Goal: Task Accomplishment & Management: Manage account settings

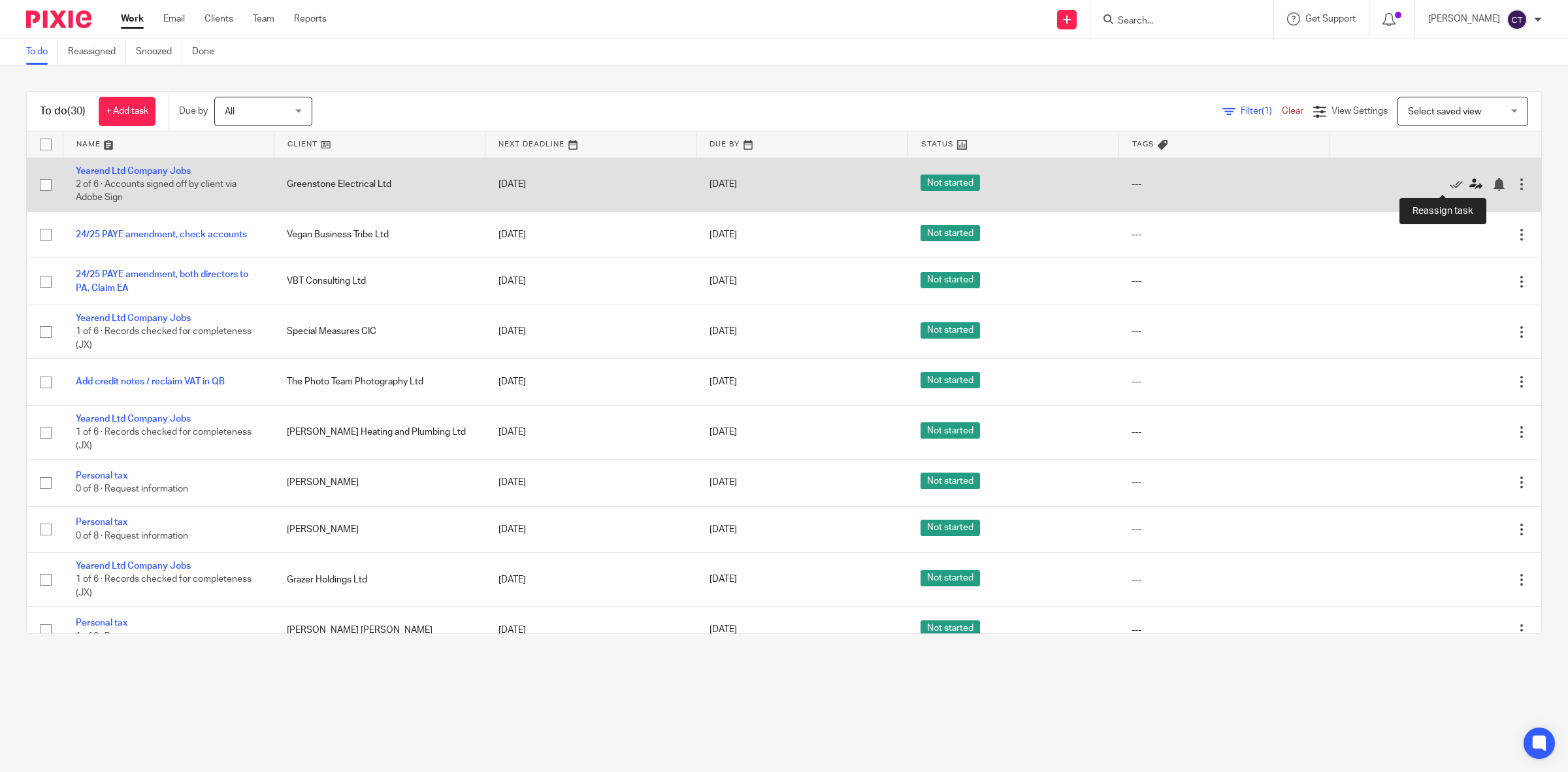
click at [1469, 181] on icon at bounding box center [1476, 184] width 13 height 13
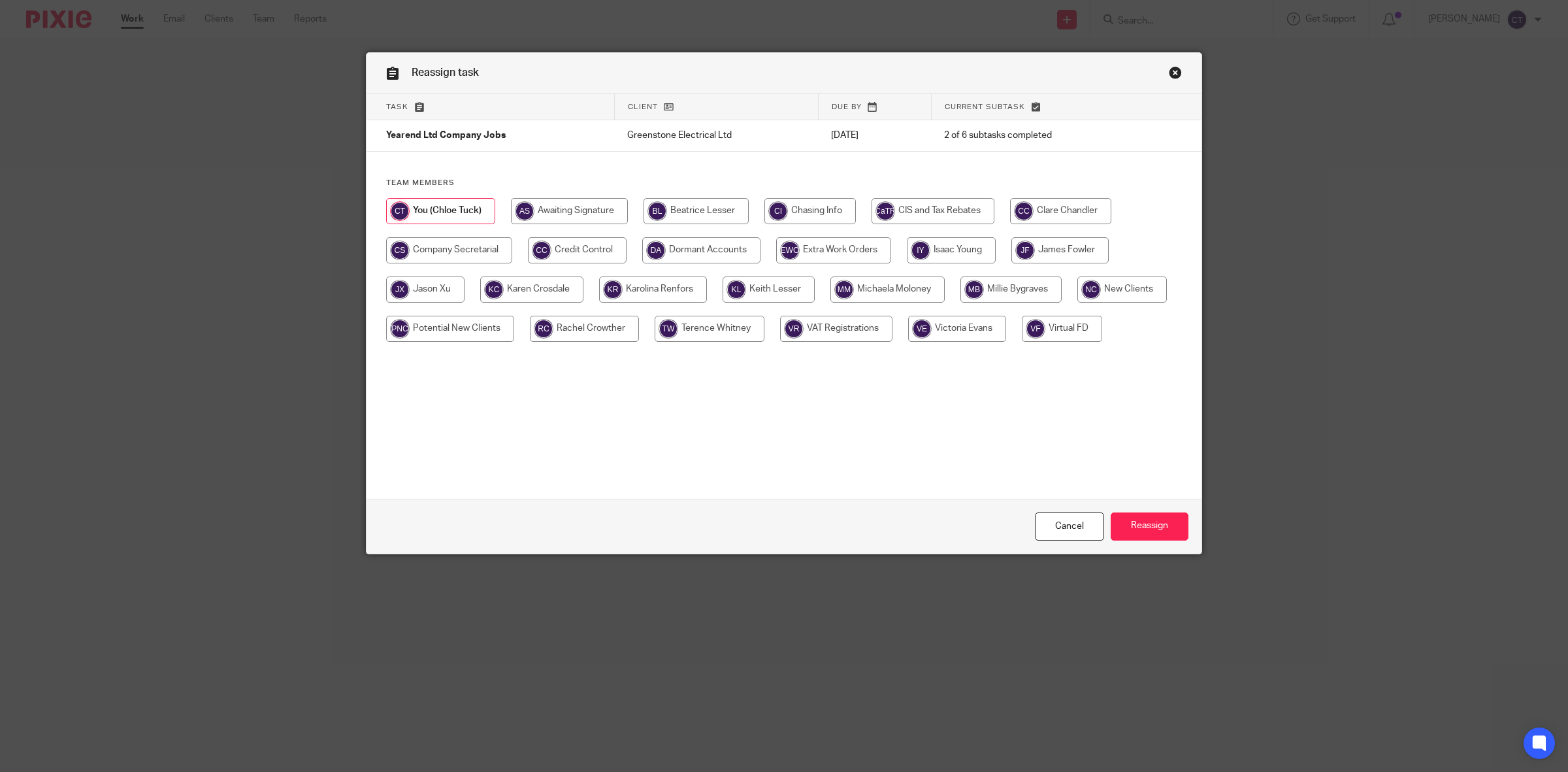
click at [772, 288] on input "radio" at bounding box center [769, 289] width 92 height 26
radio input "true"
click at [1167, 514] on input "Reassign" at bounding box center [1149, 526] width 78 height 28
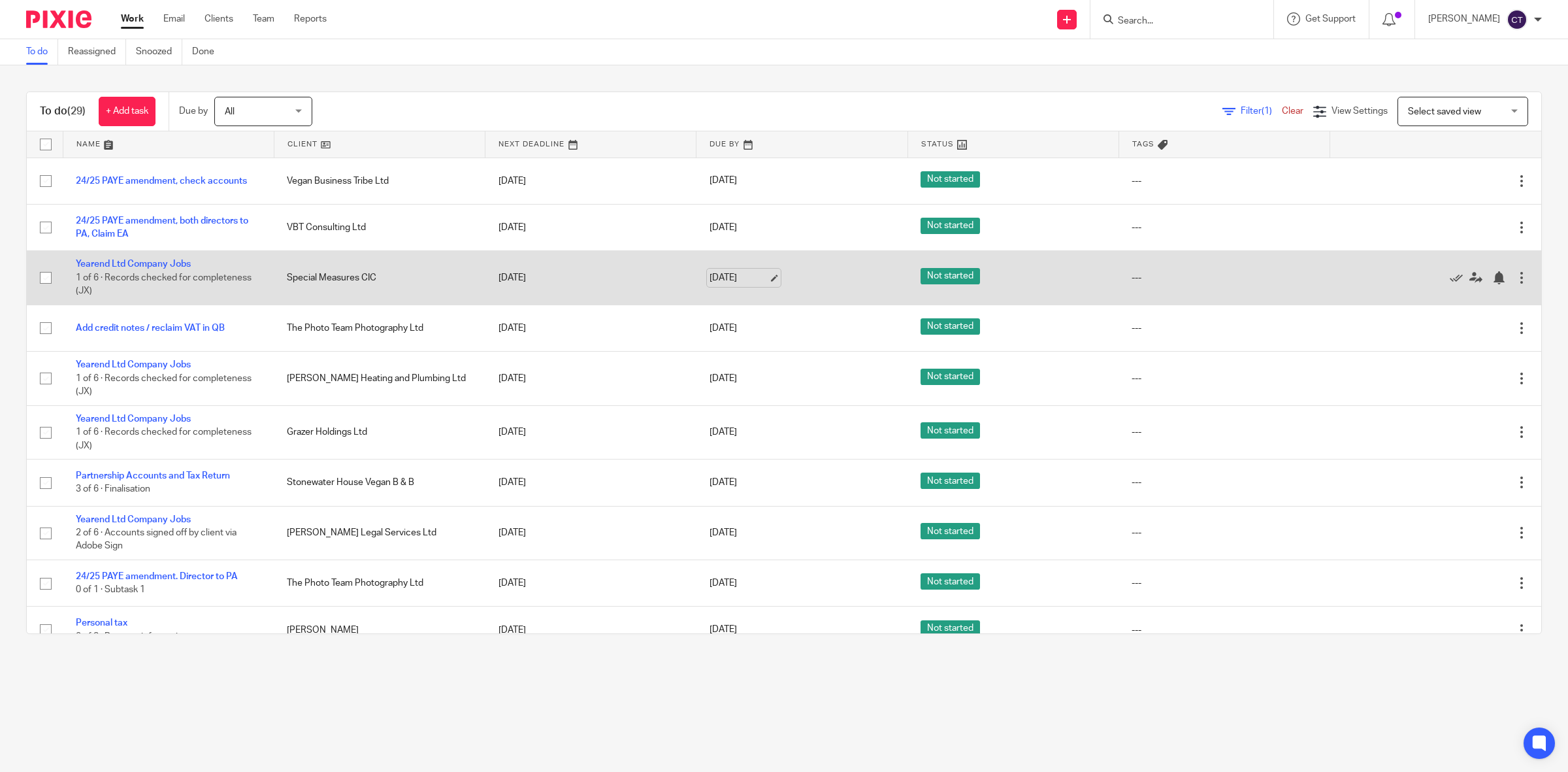
click at [740, 277] on link "[DATE]" at bounding box center [738, 278] width 59 height 13
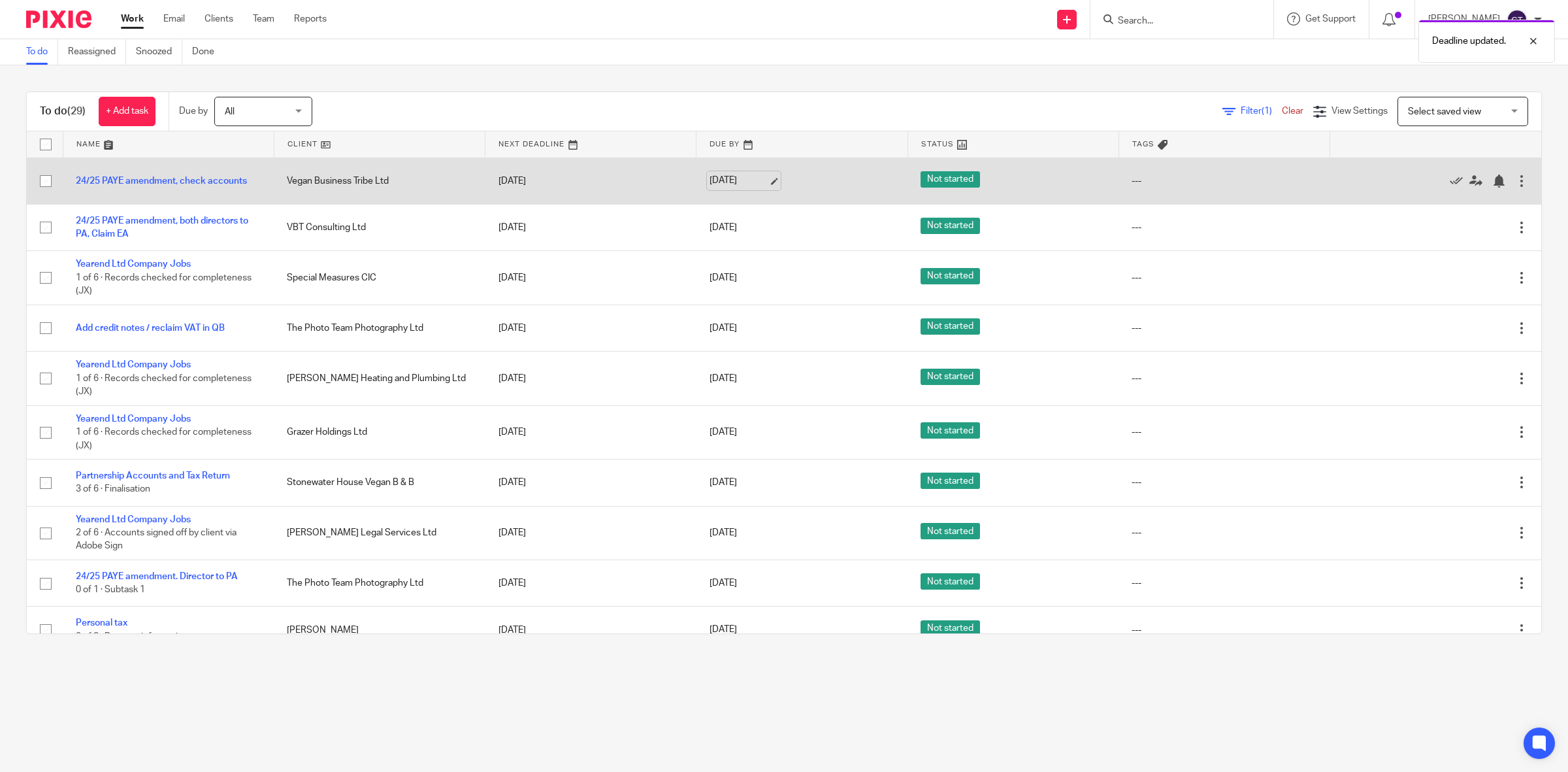
click at [742, 179] on link "[DATE]" at bounding box center [738, 181] width 59 height 13
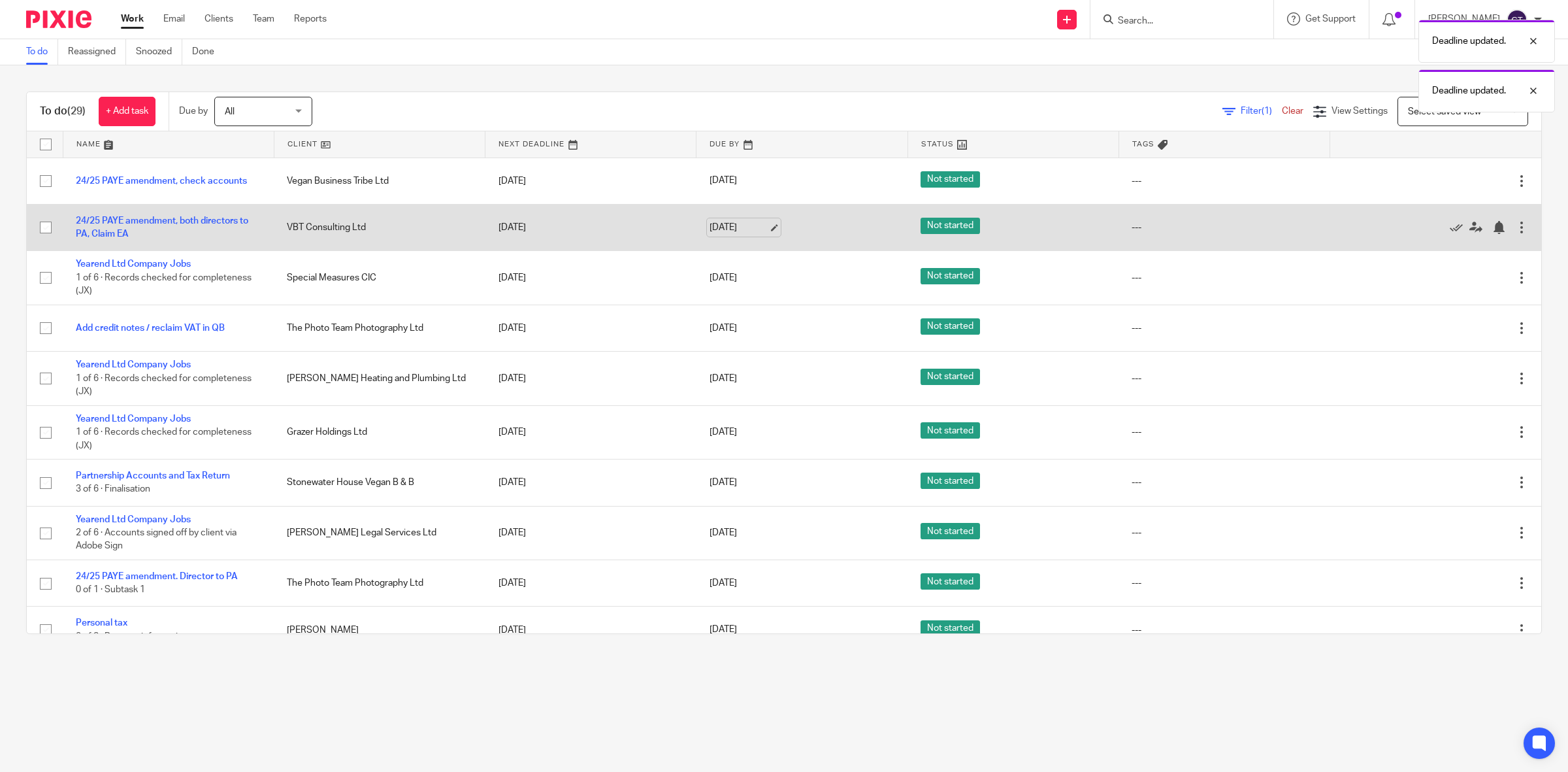
click at [737, 230] on link "[DATE]" at bounding box center [738, 228] width 59 height 13
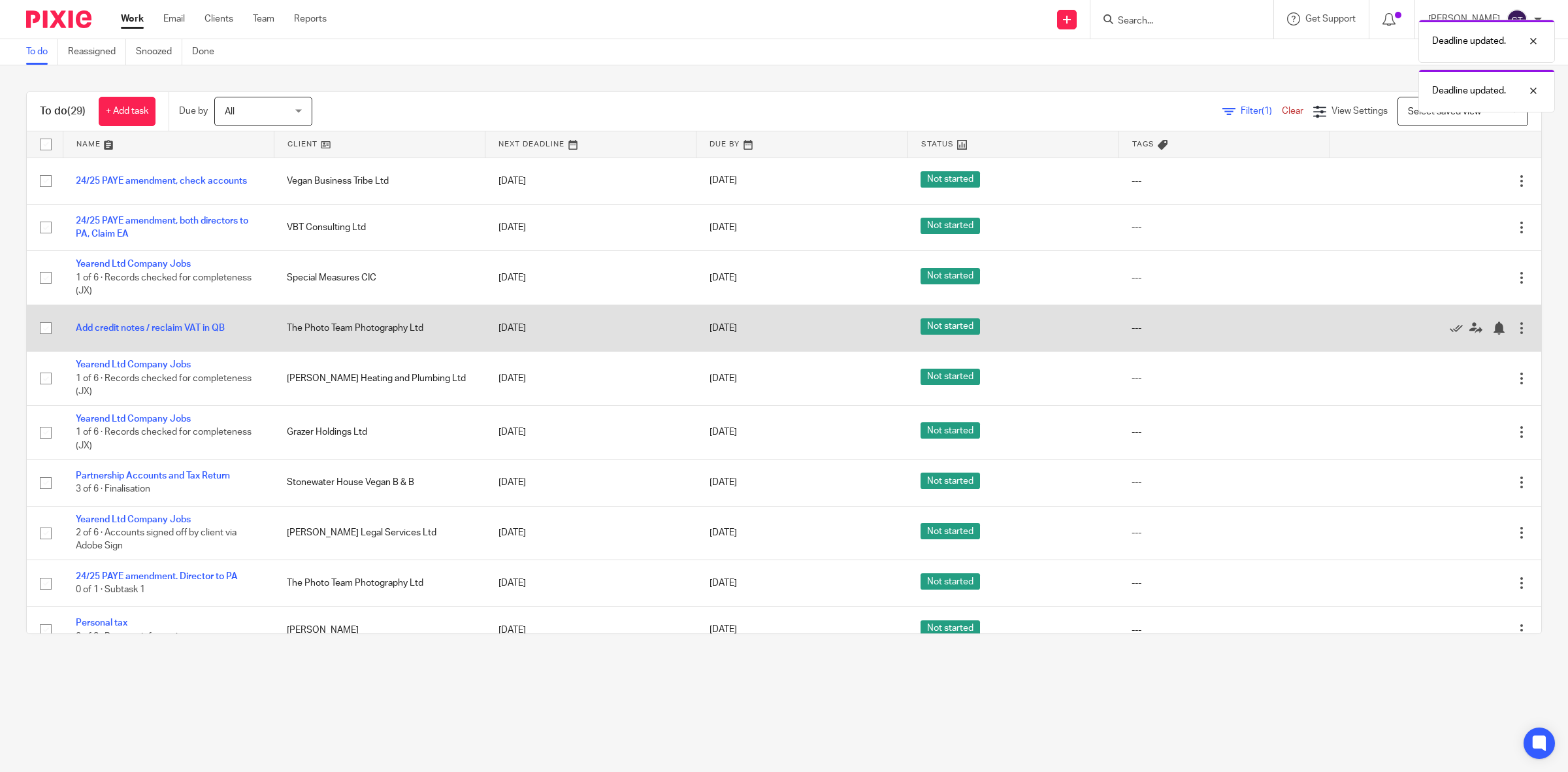
scroll to position [82, 0]
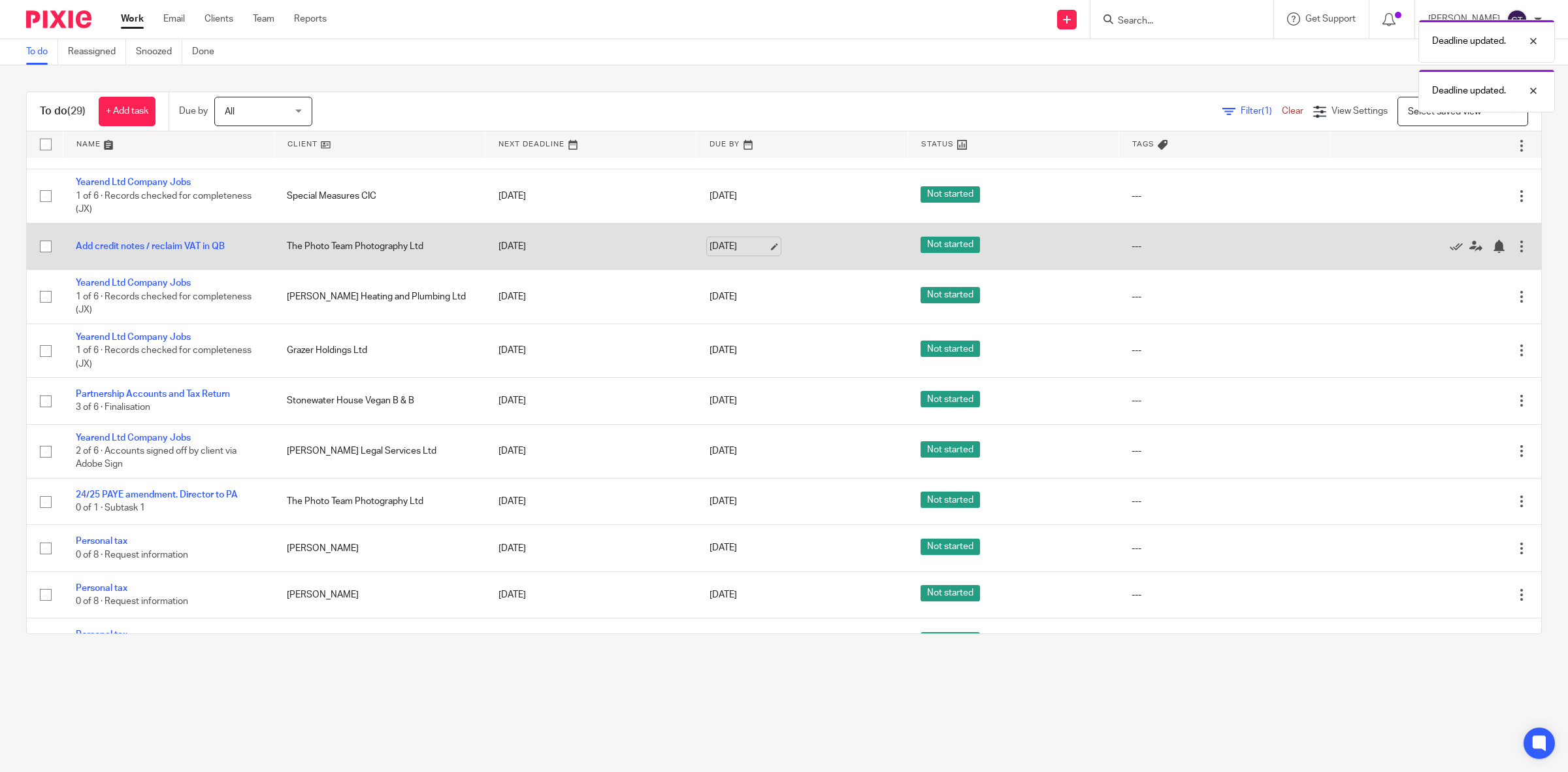
click at [751, 247] on link "19 Sep 2025" at bounding box center [738, 247] width 59 height 13
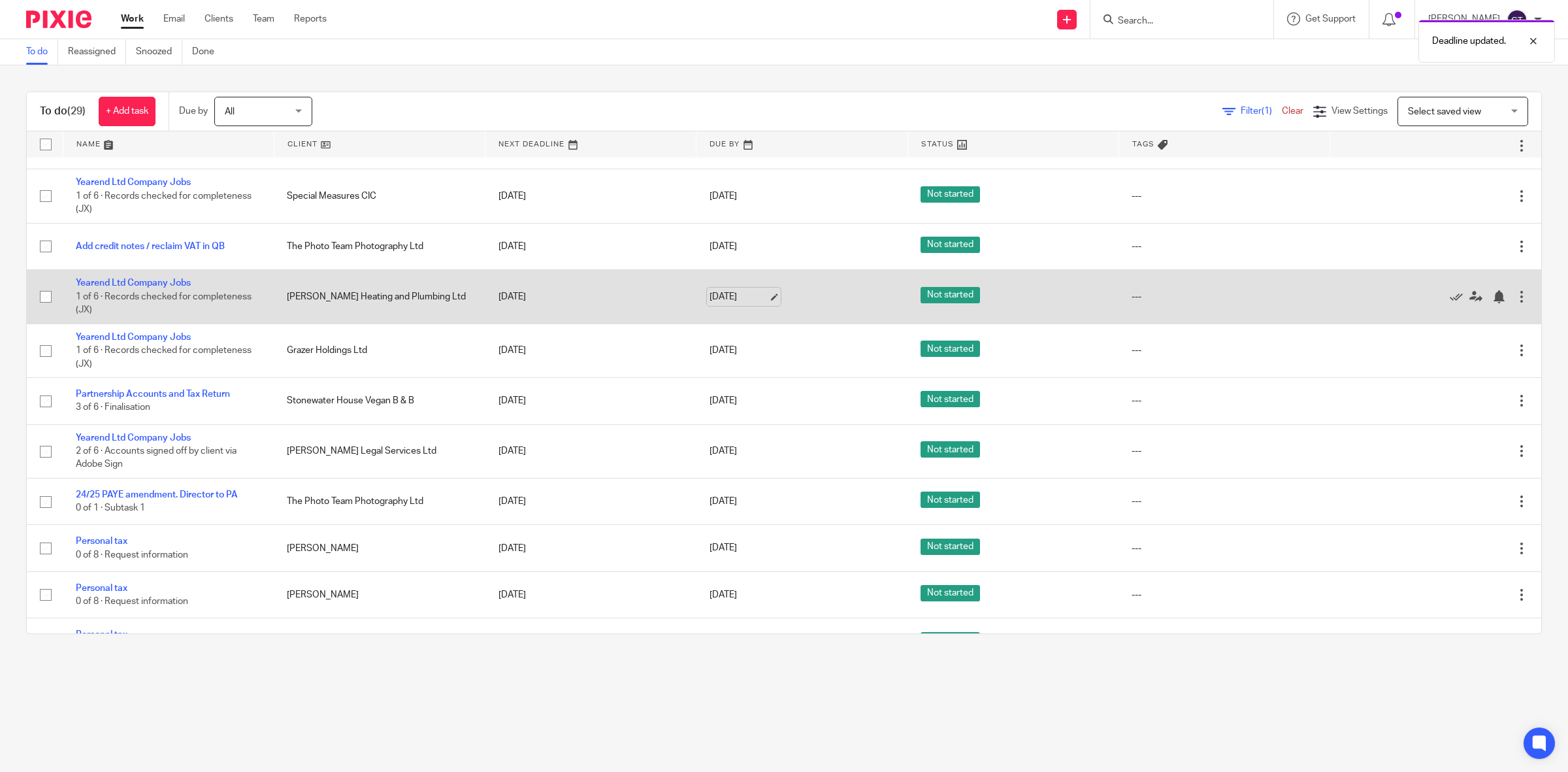
click at [742, 299] on link "22 Sep 2025" at bounding box center [738, 297] width 59 height 13
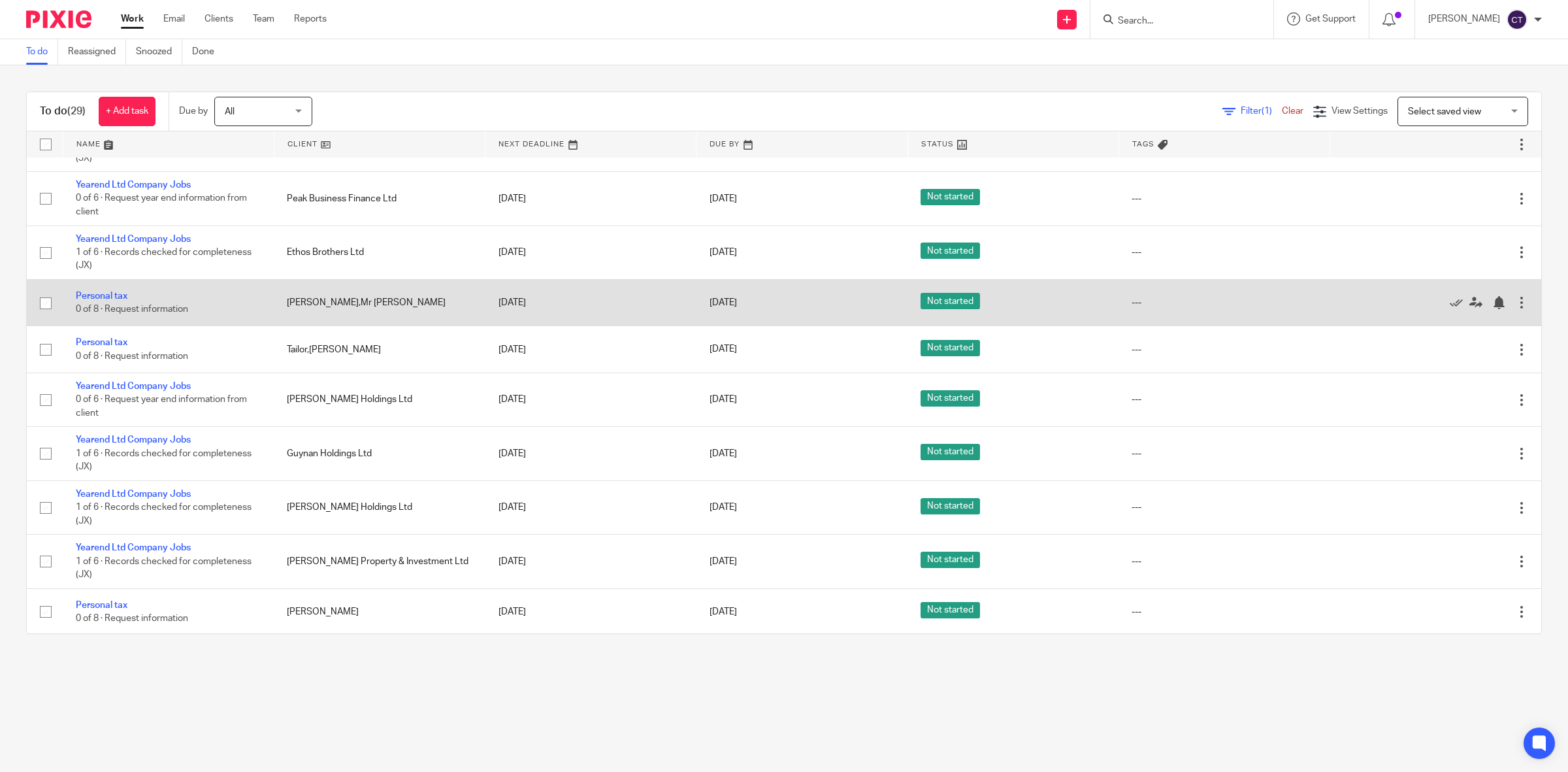
scroll to position [985, 0]
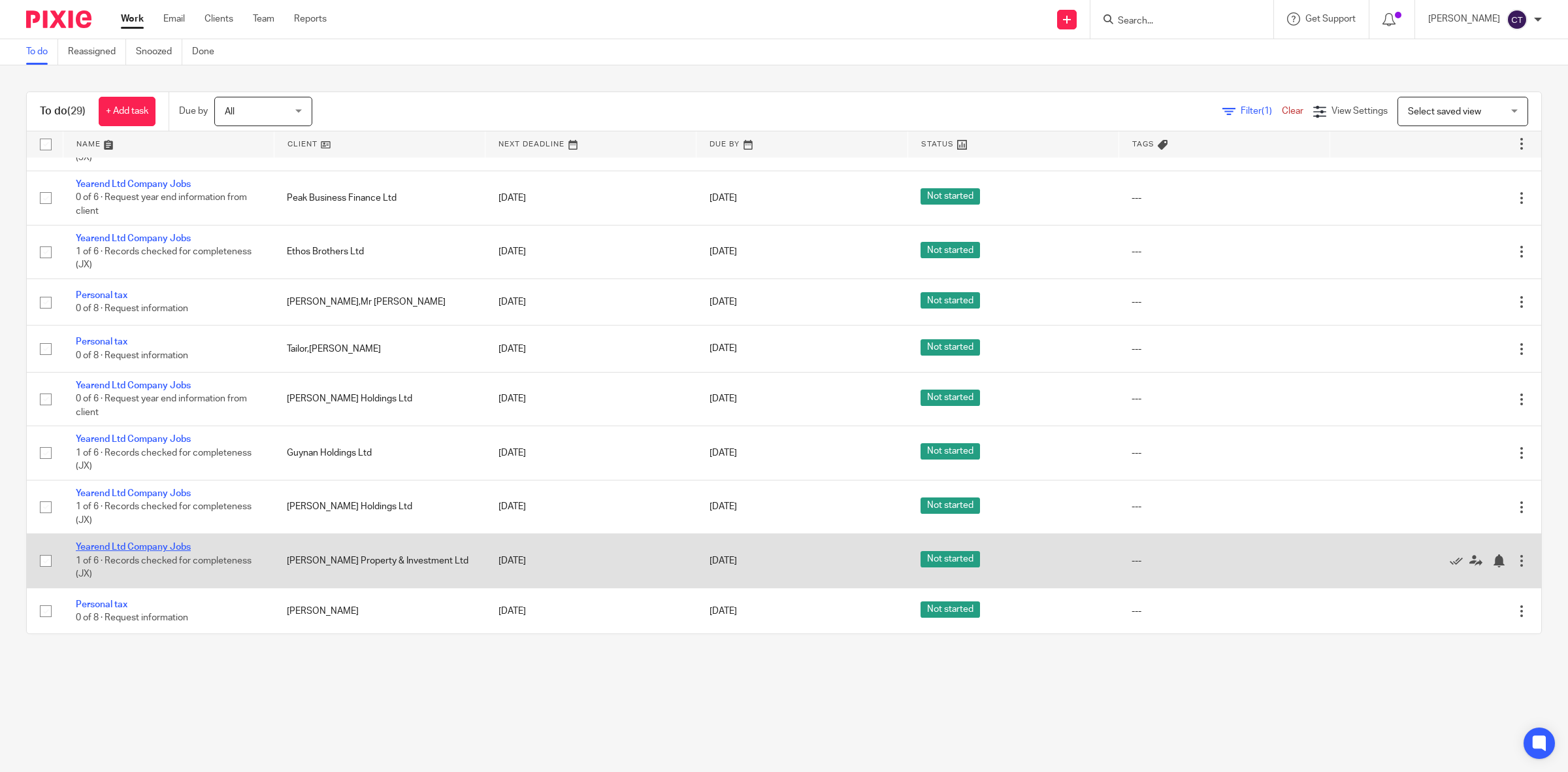
click at [171, 547] on link "Yearend Ltd Company Jobs" at bounding box center [133, 547] width 115 height 10
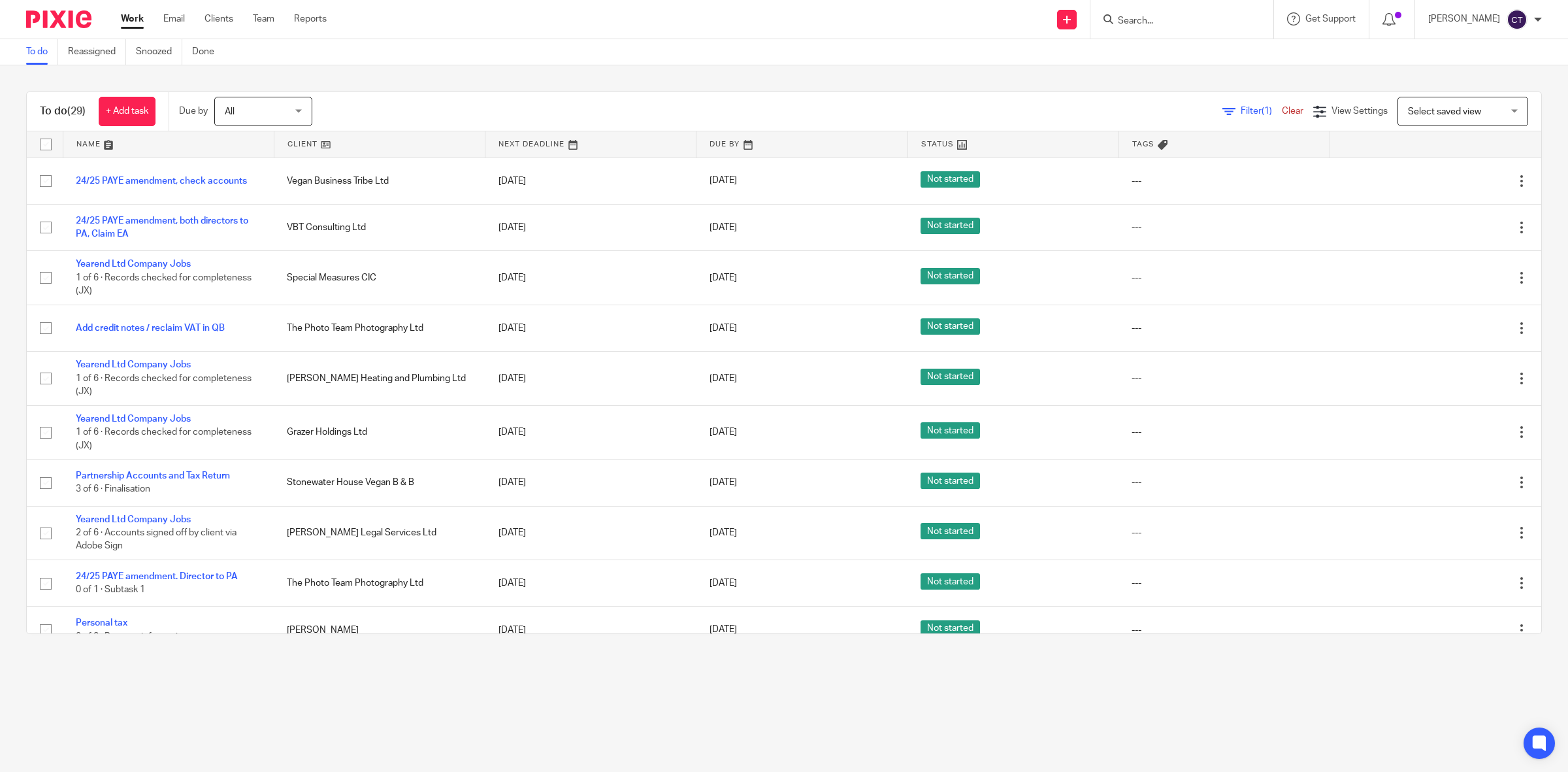
click at [1178, 21] on input "Search" at bounding box center [1176, 21] width 118 height 12
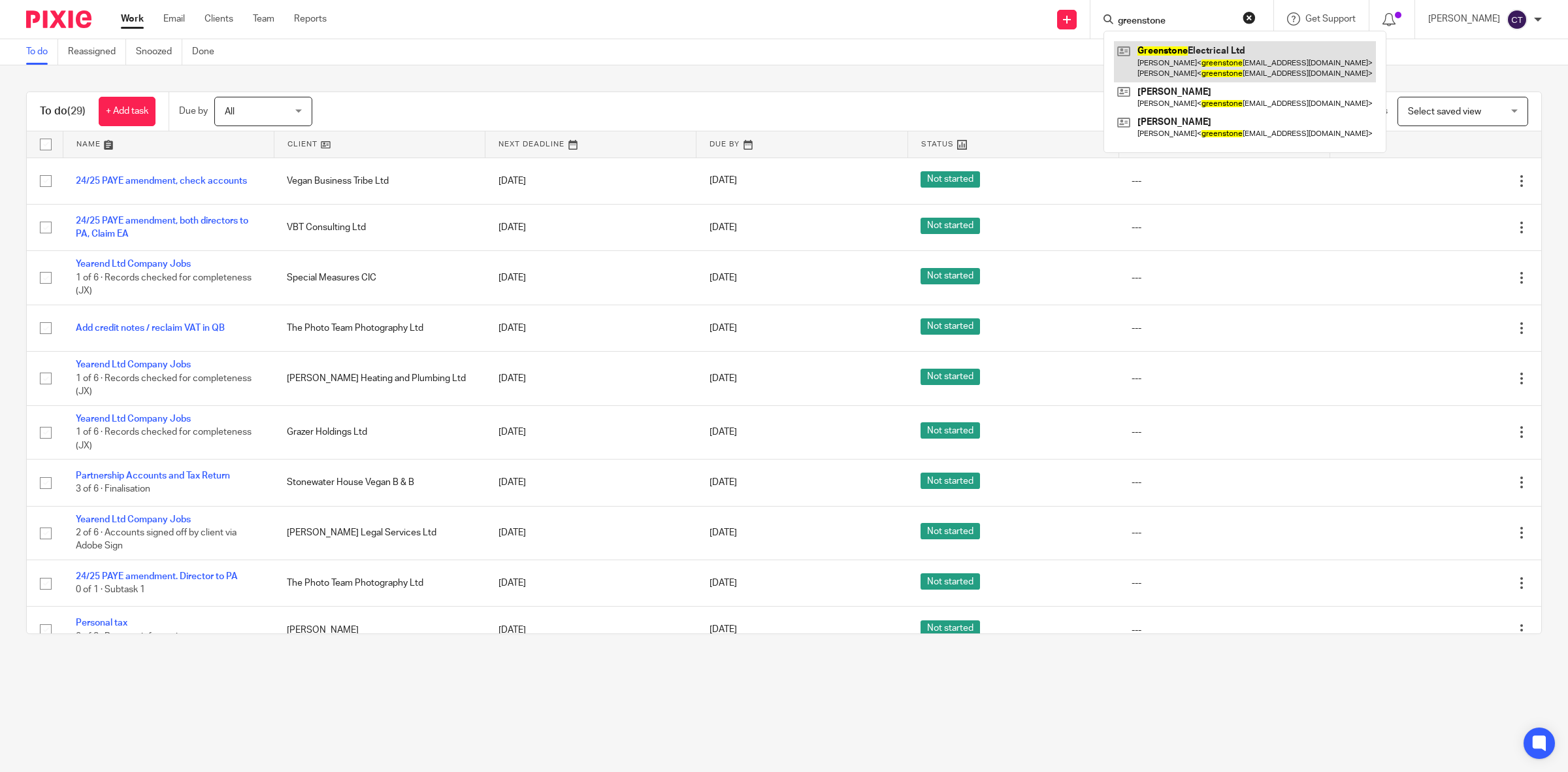
type input "greenstone"
click at [1202, 50] on link at bounding box center [1245, 61] width 262 height 40
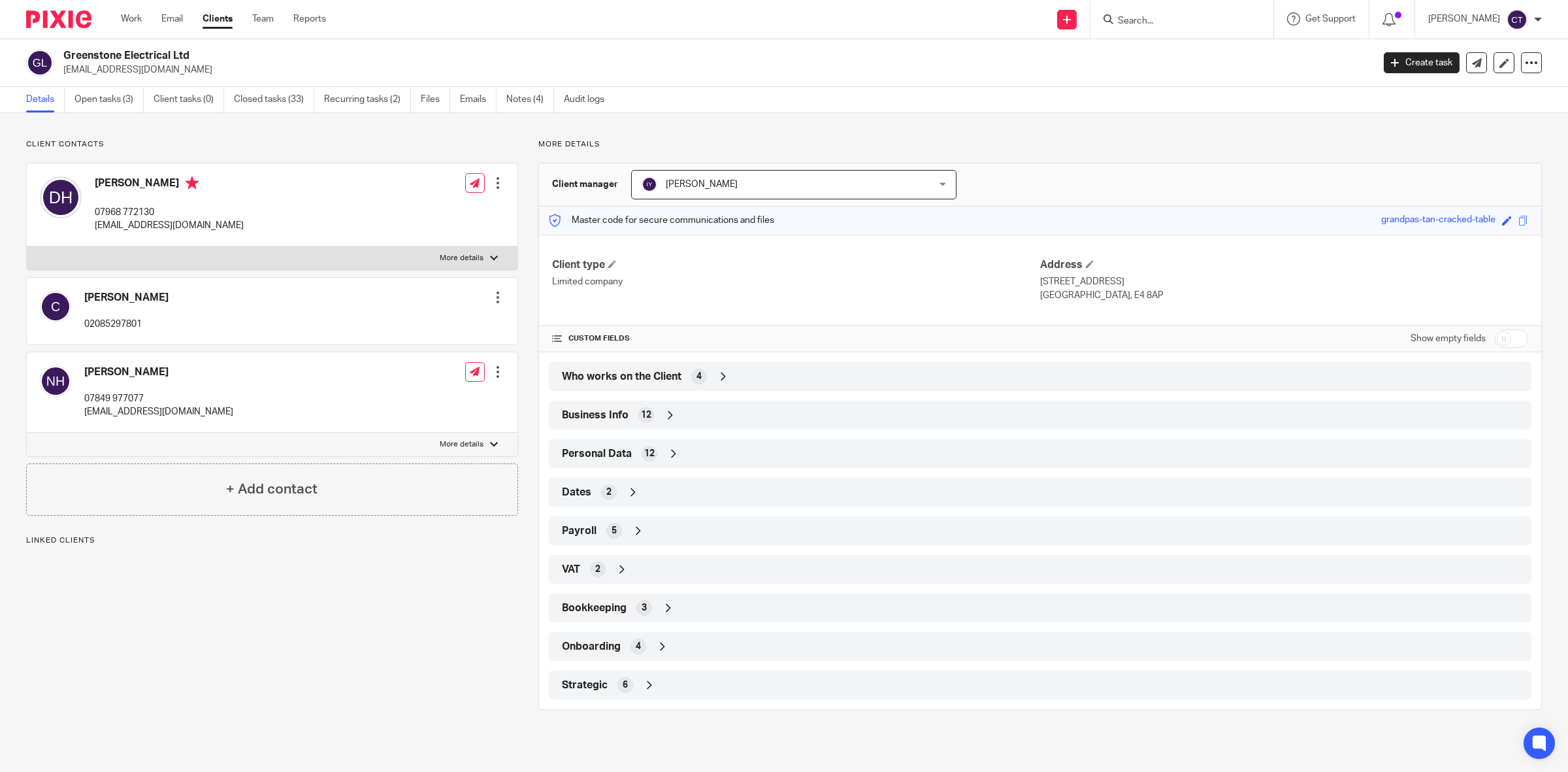
click at [277, 16] on ul "Work Email Clients Team Reports" at bounding box center [233, 19] width 225 height 13
click at [268, 18] on link "Team" at bounding box center [263, 19] width 21 height 13
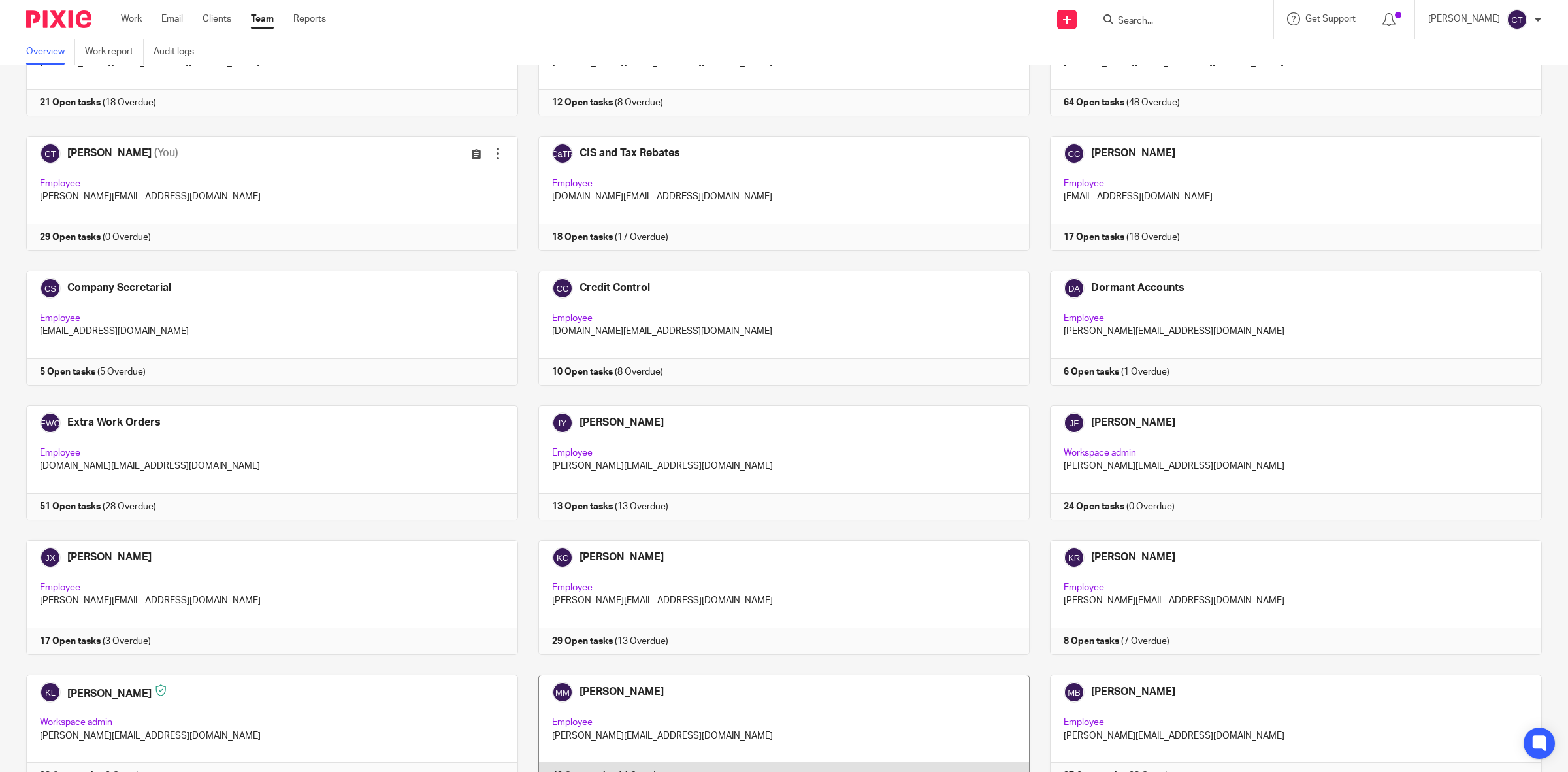
scroll to position [163, 0]
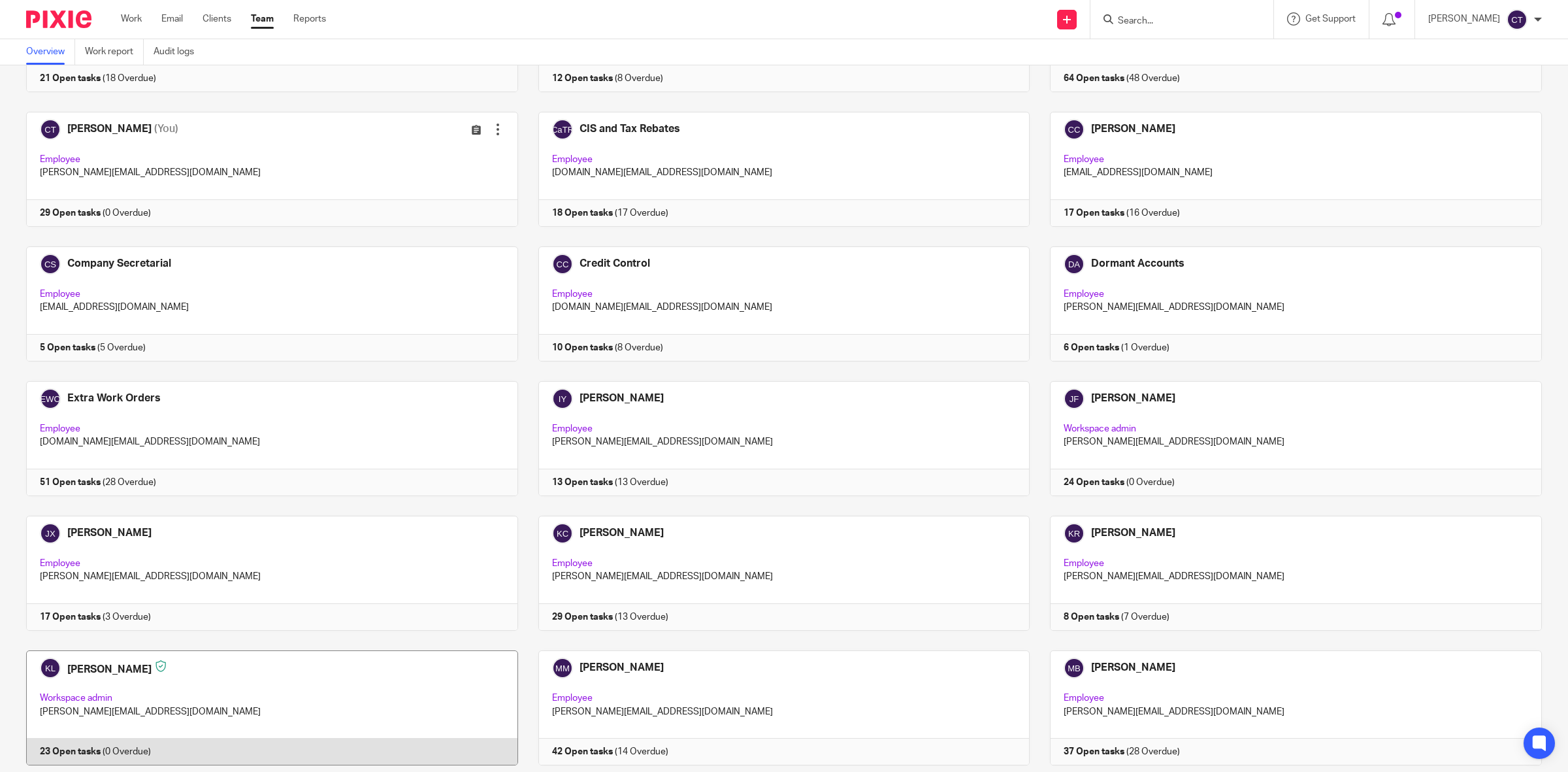
click at [397, 670] on link at bounding box center [262, 708] width 512 height 115
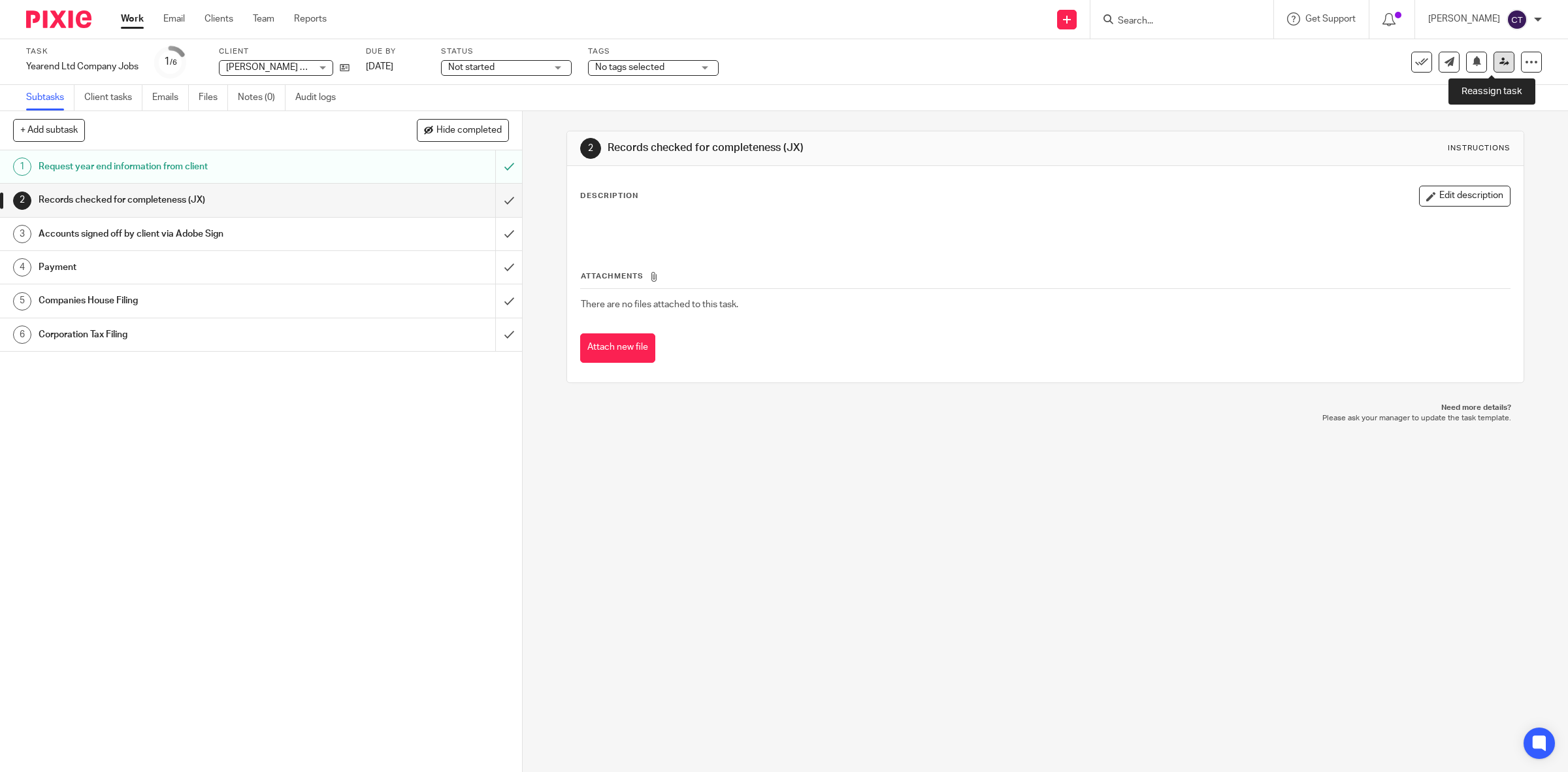
click at [1499, 64] on icon at bounding box center [1504, 61] width 10 height 10
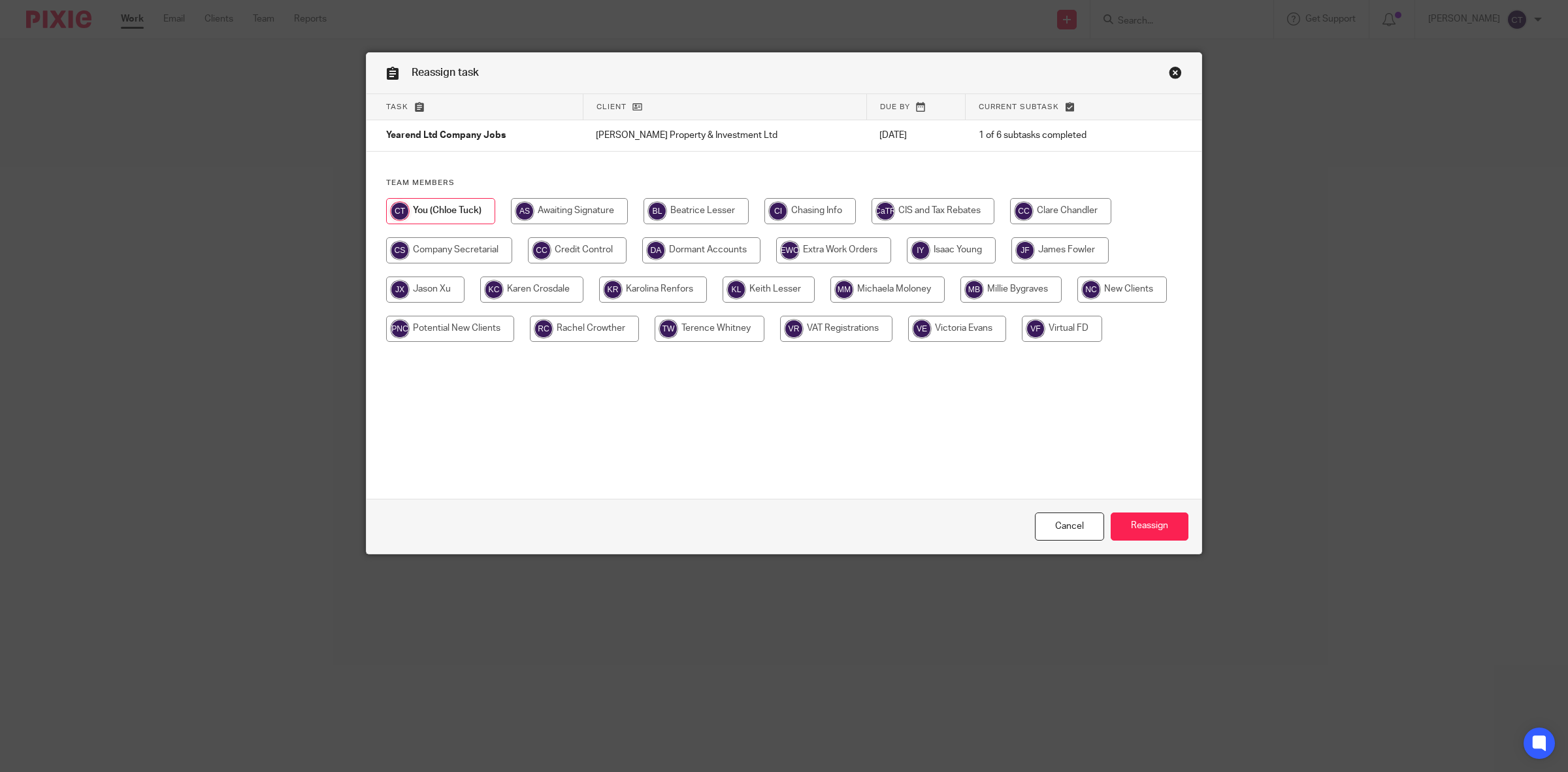
click at [820, 207] on input "radio" at bounding box center [810, 210] width 91 height 26
radio input "true"
click at [1161, 526] on input "Reassign" at bounding box center [1149, 526] width 78 height 28
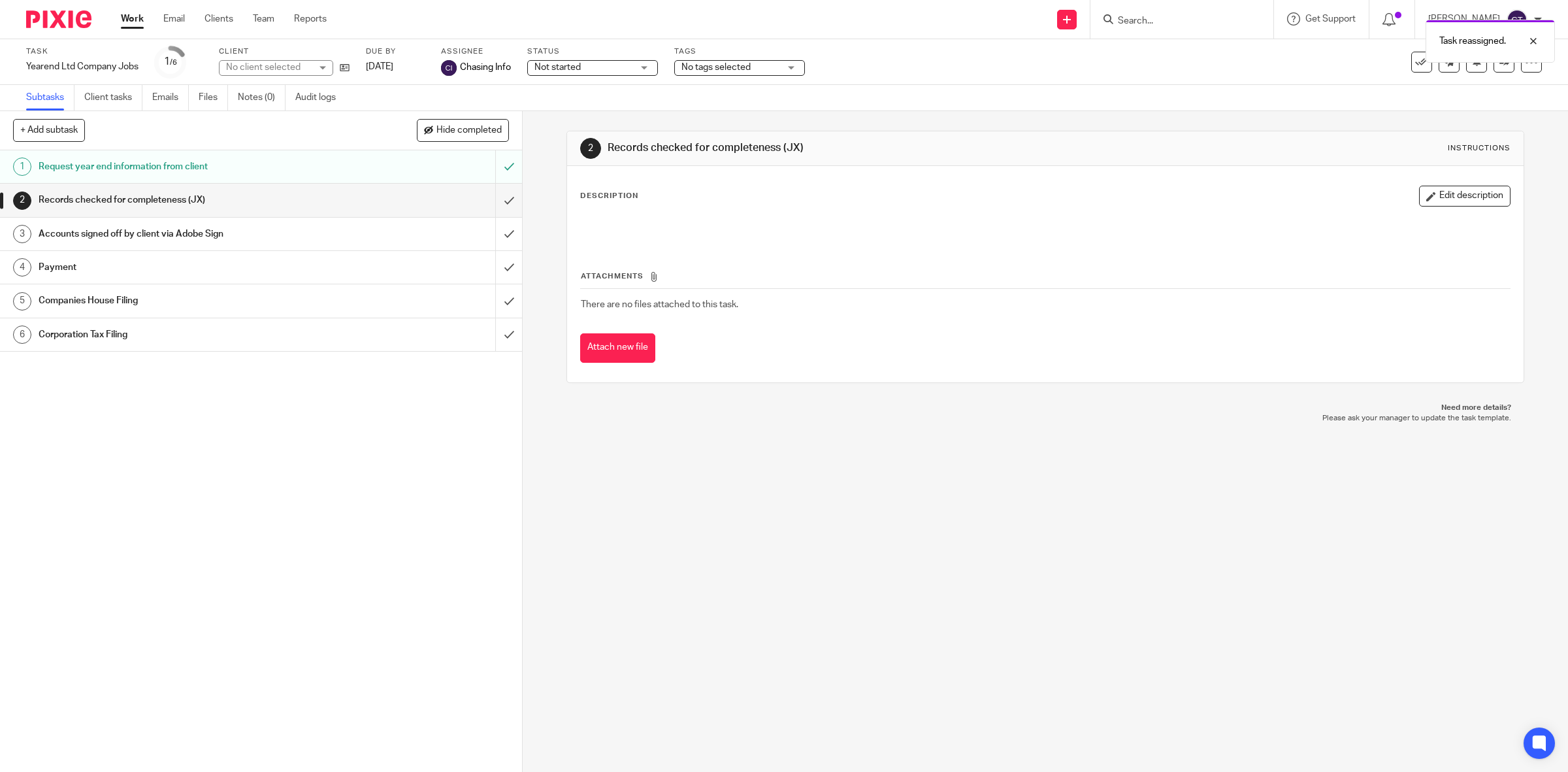
click at [135, 17] on link "Work" at bounding box center [132, 19] width 23 height 13
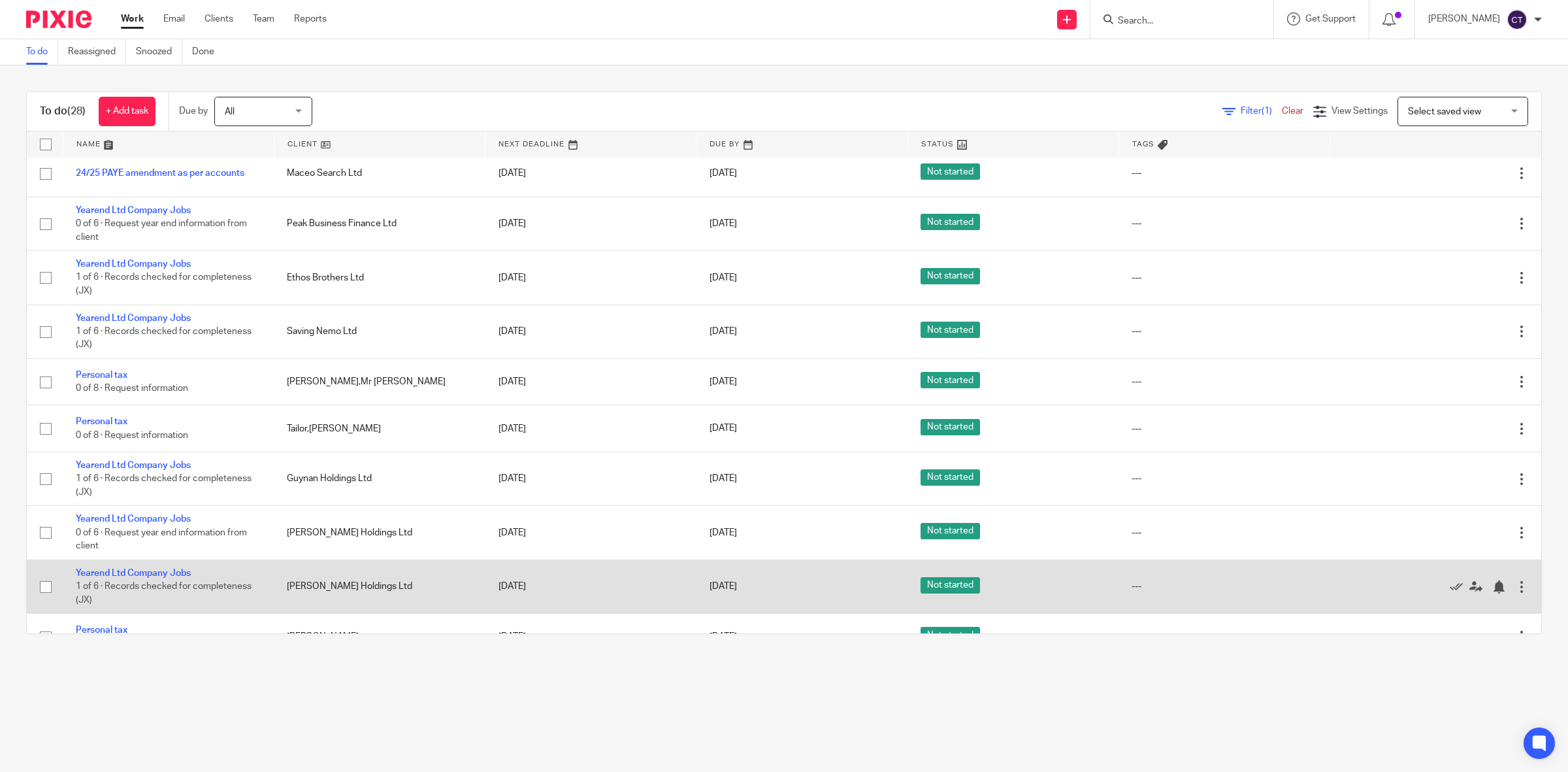
scroll to position [931, 0]
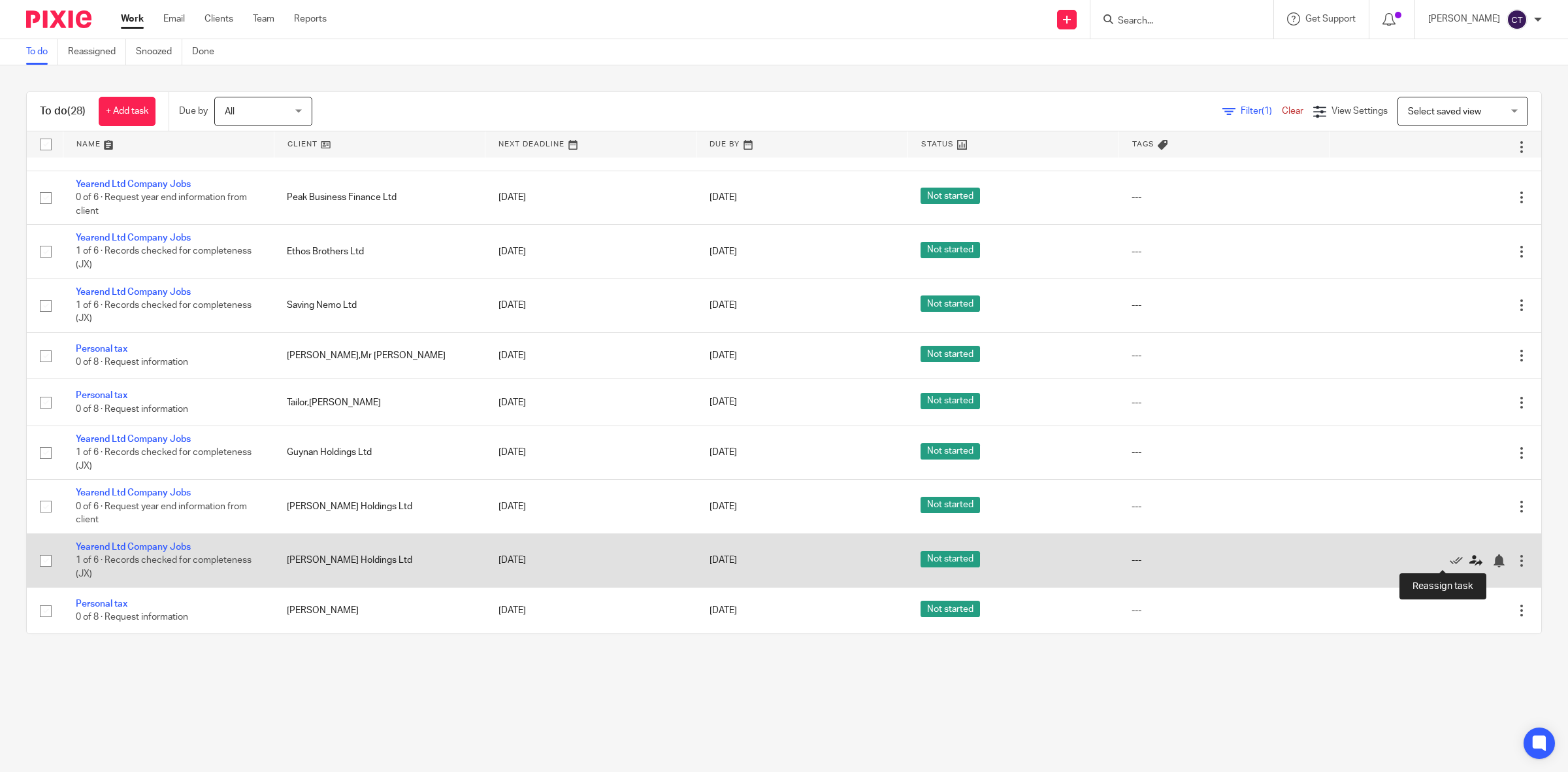
click at [1469, 554] on icon at bounding box center [1476, 561] width 13 height 13
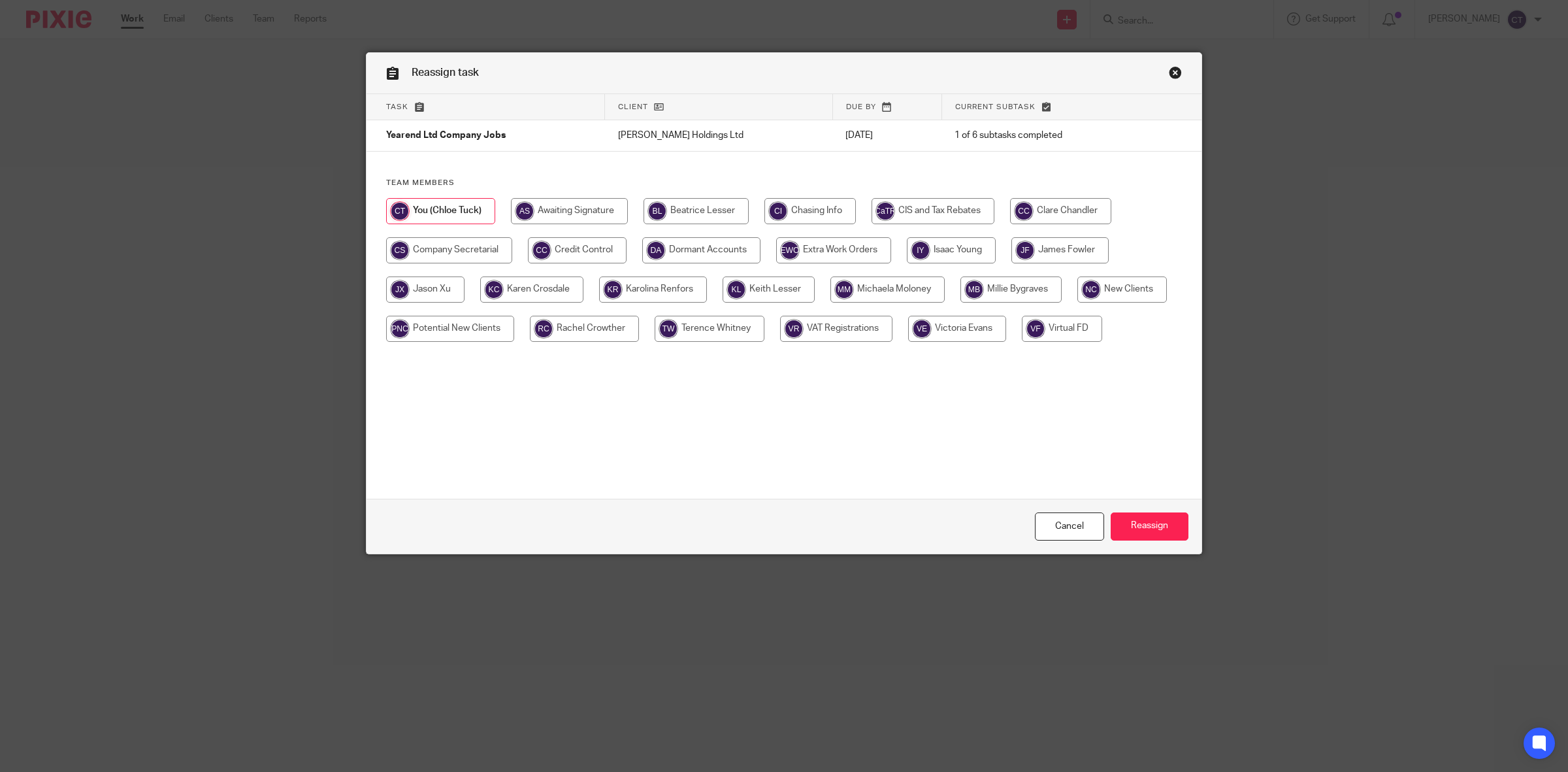
click at [789, 216] on input "radio" at bounding box center [810, 210] width 91 height 26
radio input "true"
click at [1175, 528] on input "Reassign" at bounding box center [1149, 526] width 78 height 28
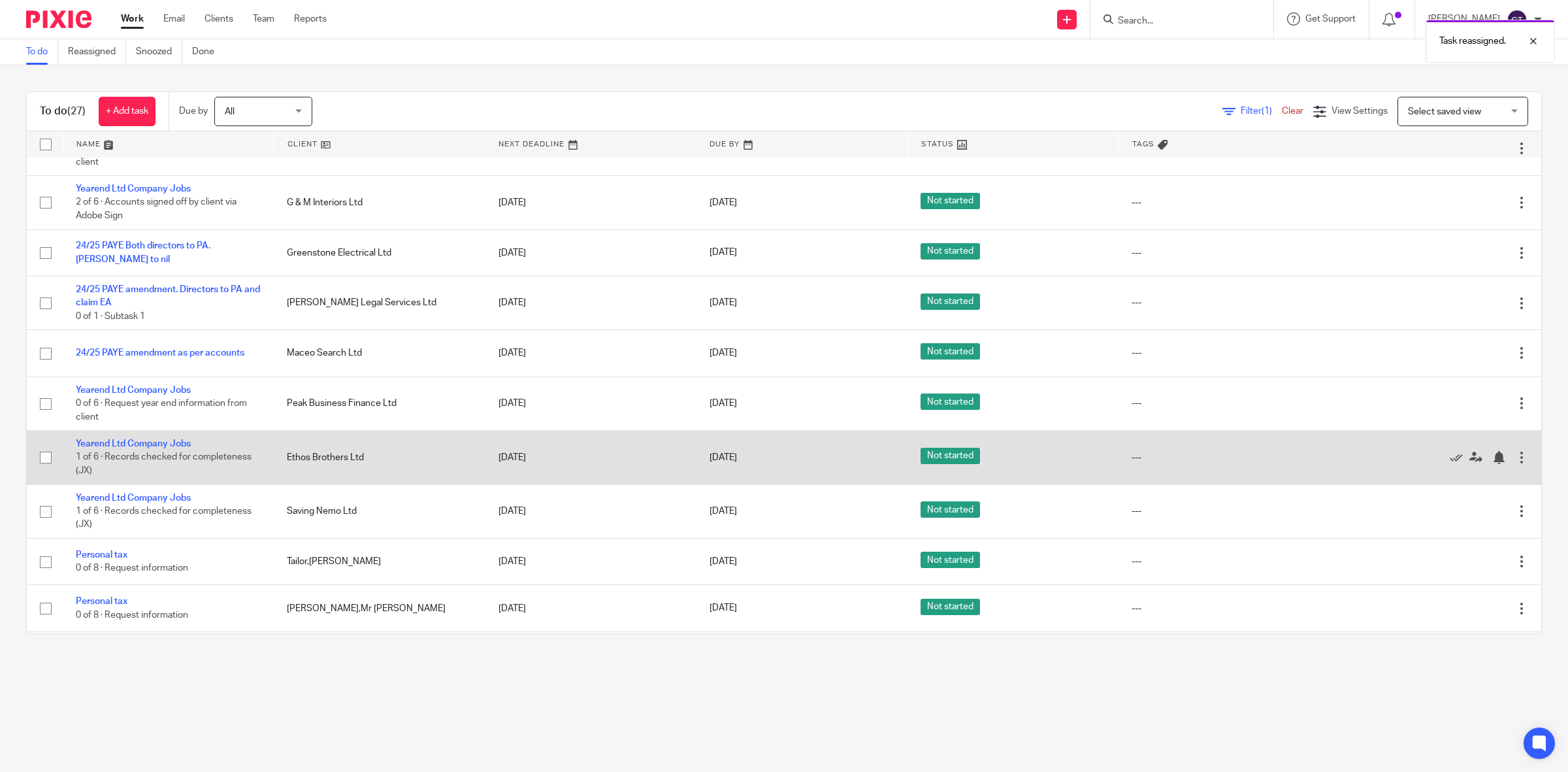
scroll to position [736, 0]
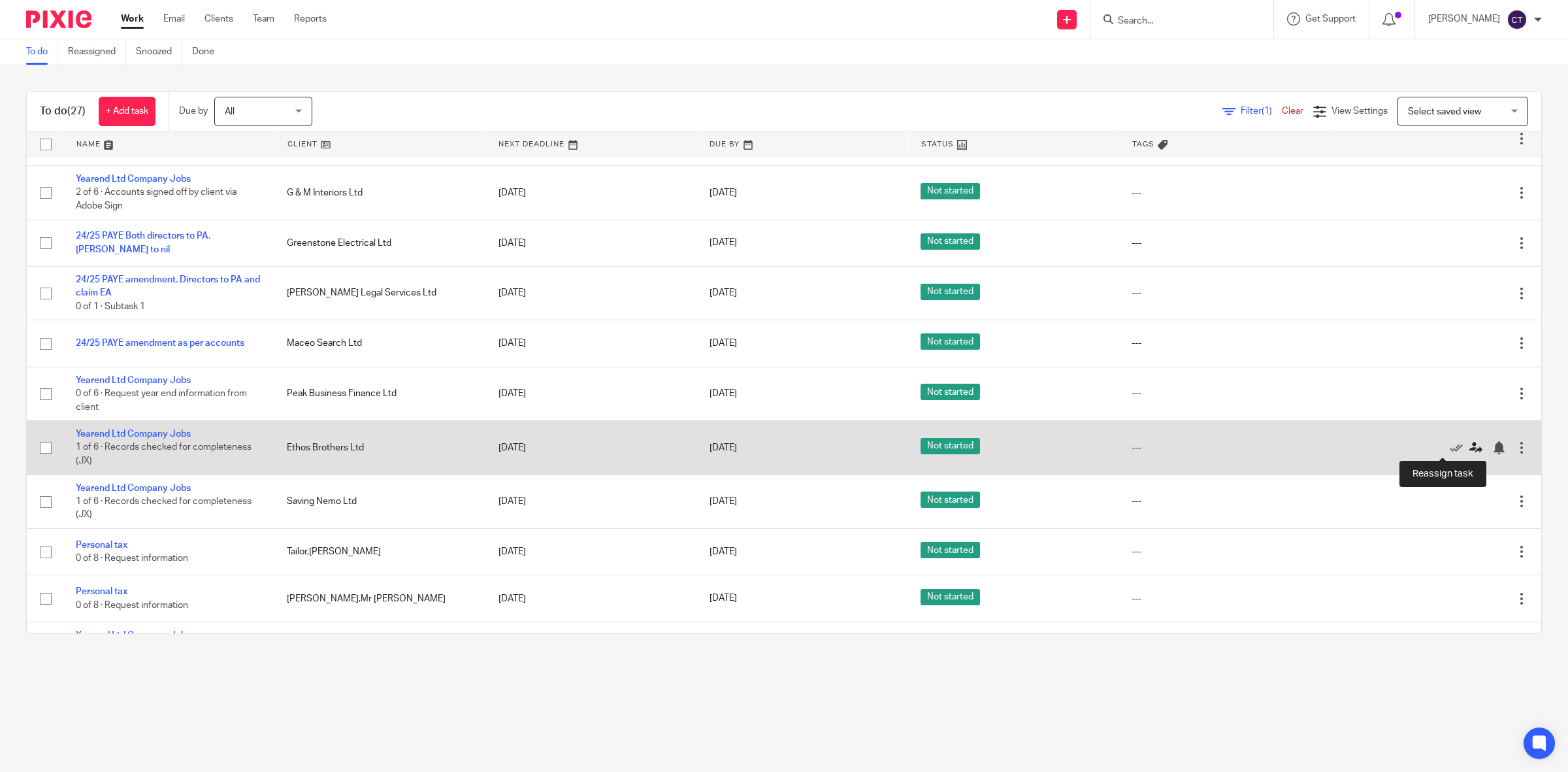
click at [1469, 444] on icon at bounding box center [1476, 448] width 13 height 13
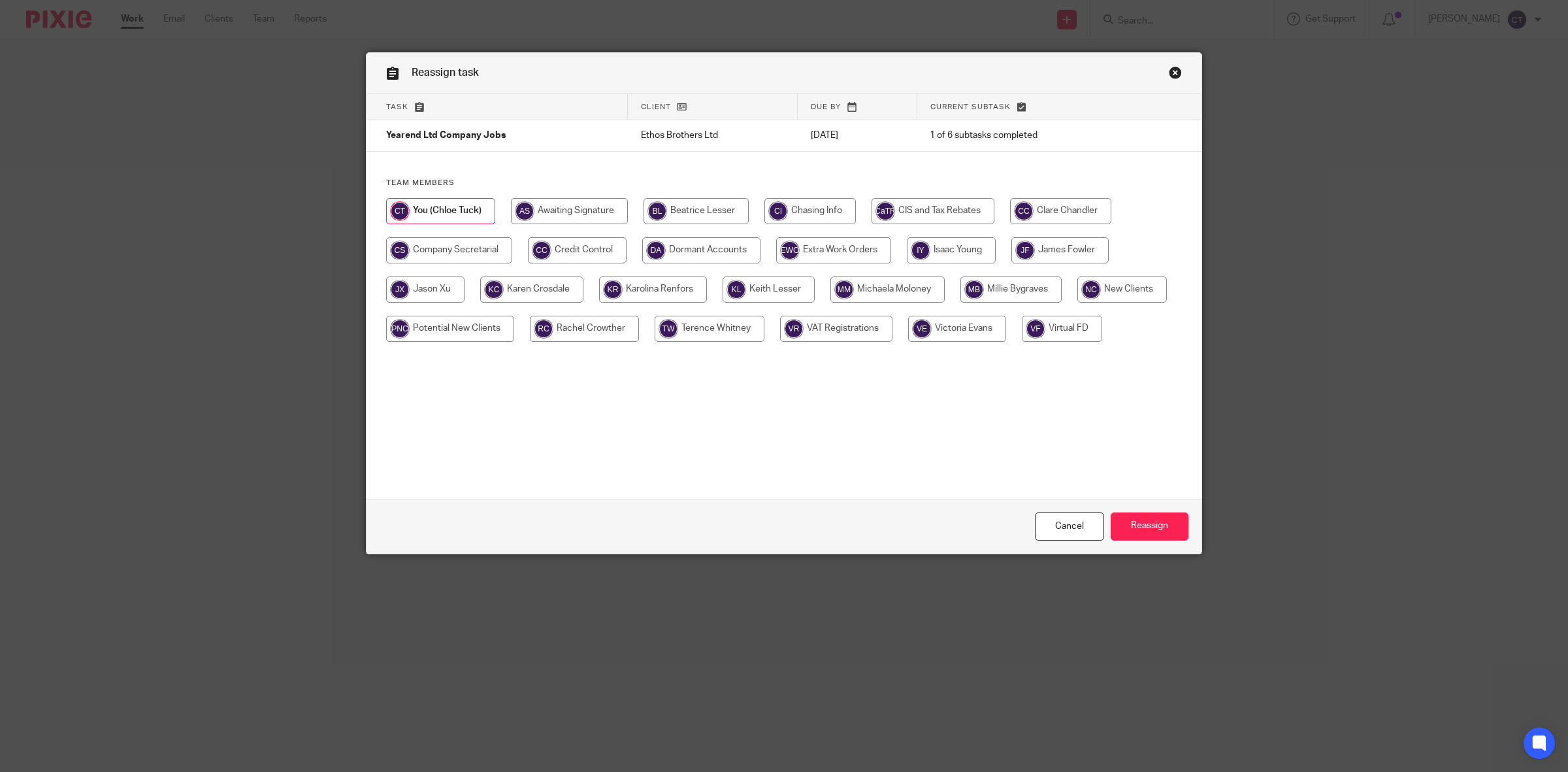
click at [815, 210] on input "radio" at bounding box center [810, 210] width 91 height 26
radio input "true"
click at [1172, 526] on input "Reassign" at bounding box center [1149, 526] width 78 height 28
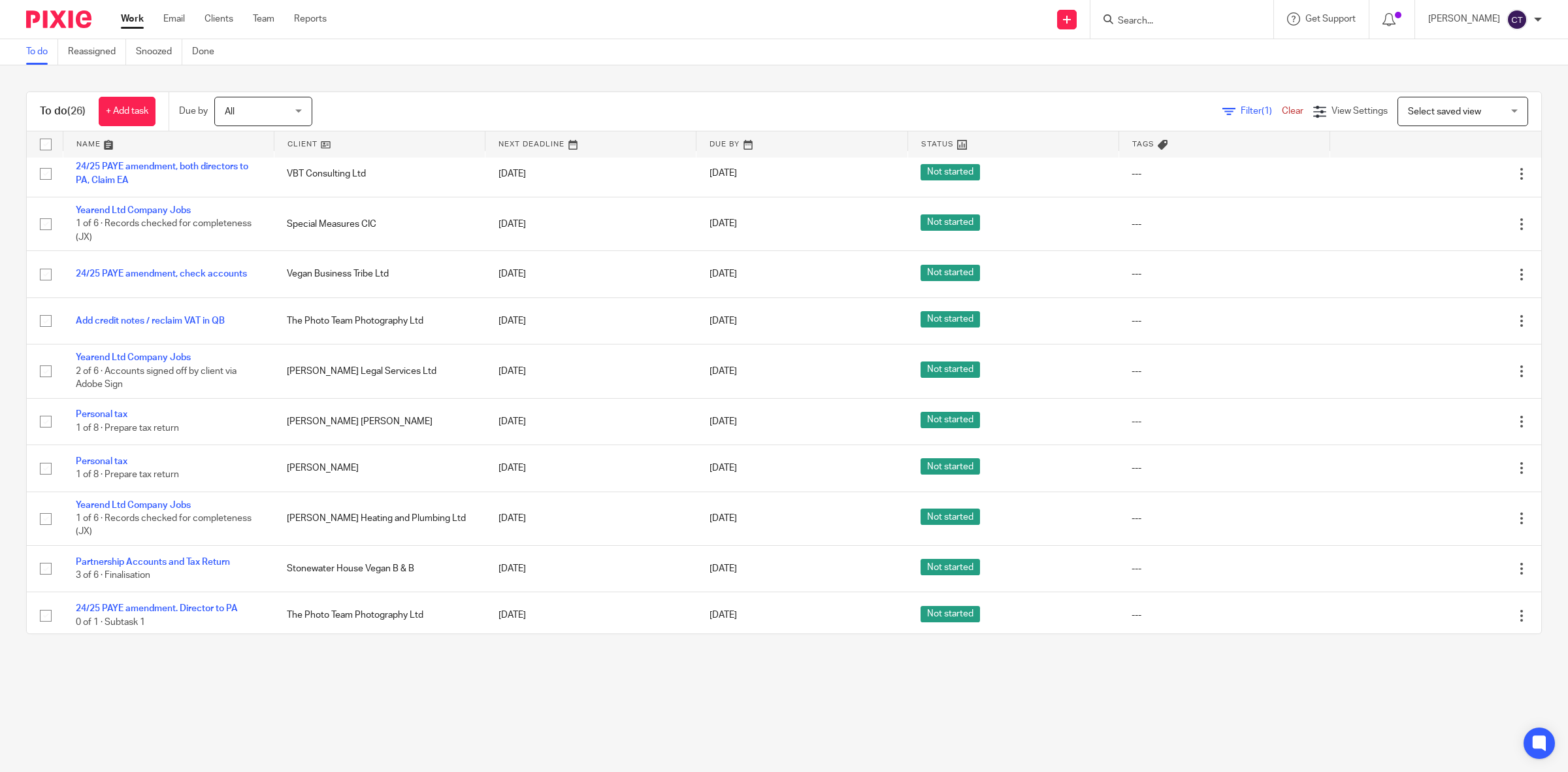
scroll to position [825, 0]
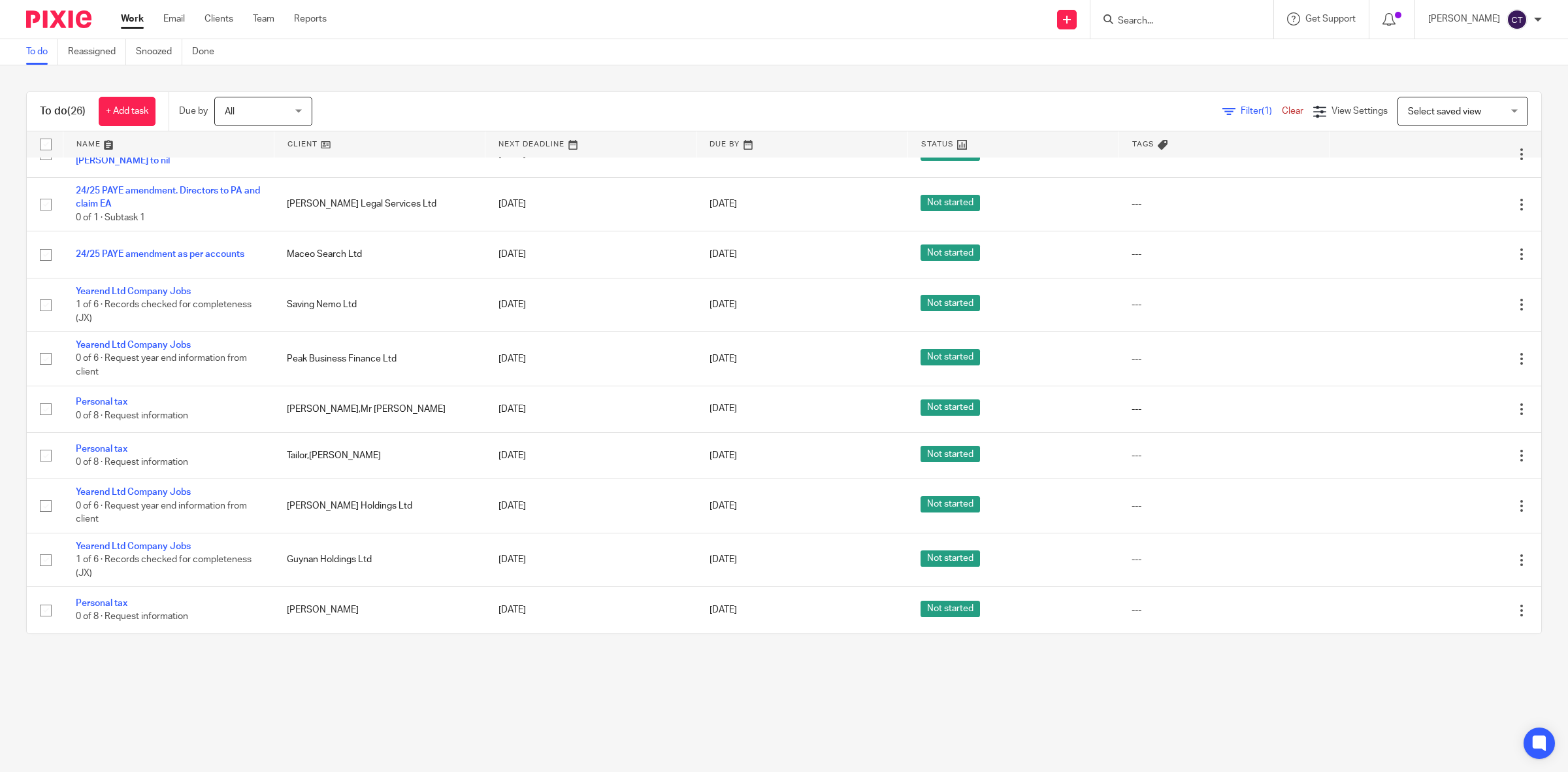
click at [707, 37] on div "Work Email Clients Team Reports Work Email Clients Team Reports Settings Send n…" at bounding box center [784, 19] width 1568 height 39
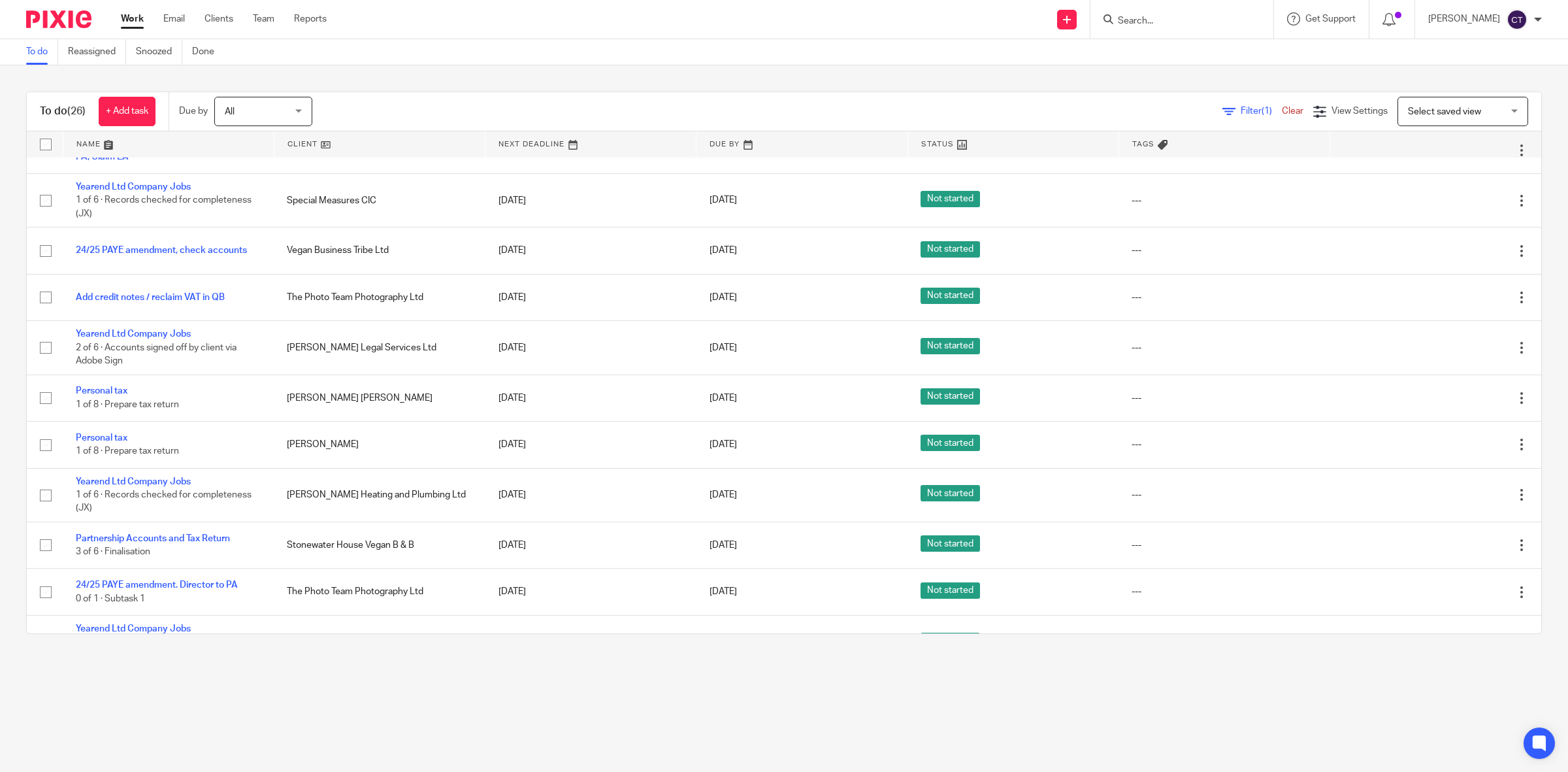
scroll to position [0, 0]
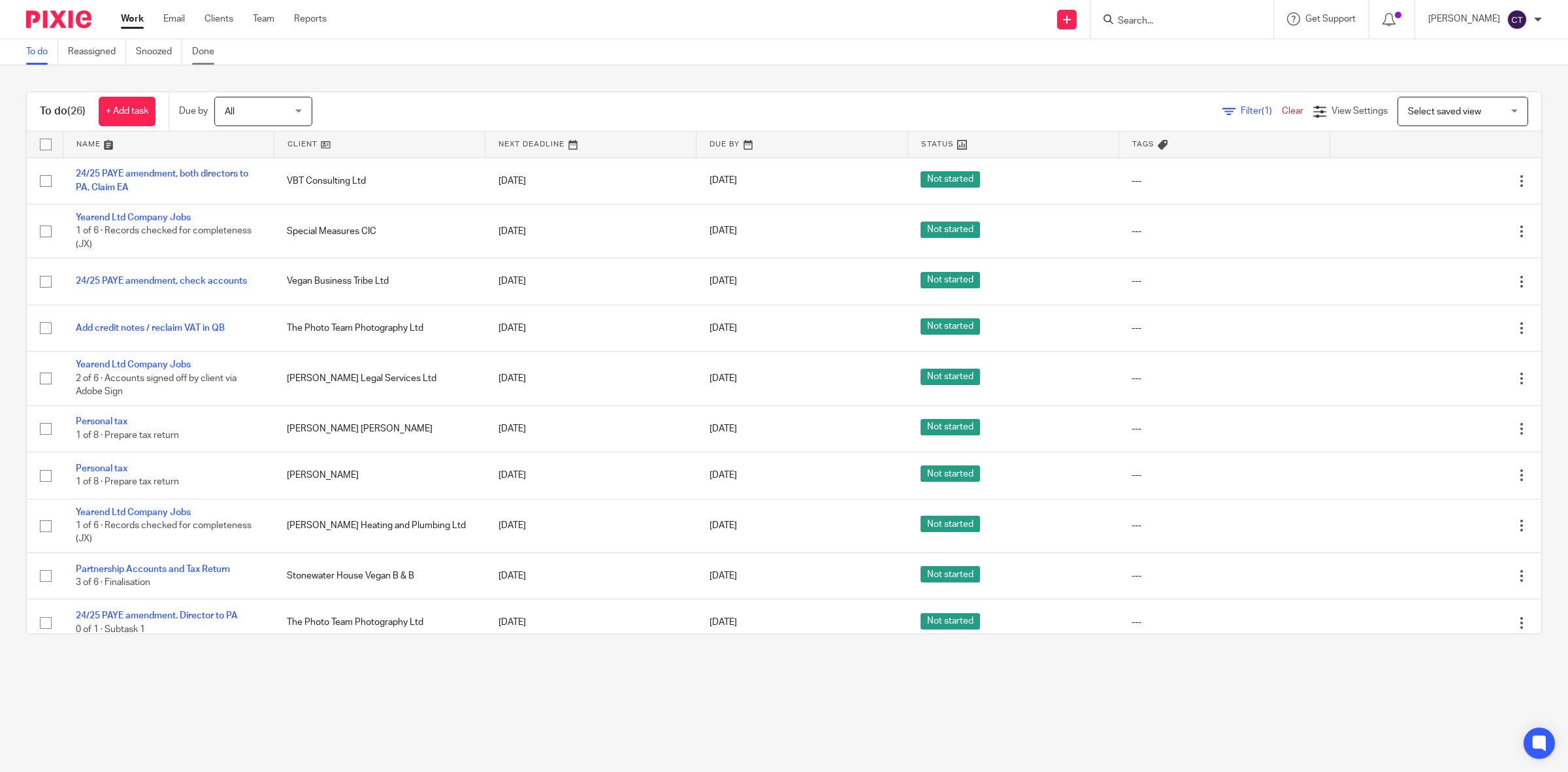
click at [201, 57] on link "Done" at bounding box center [207, 52] width 32 height 26
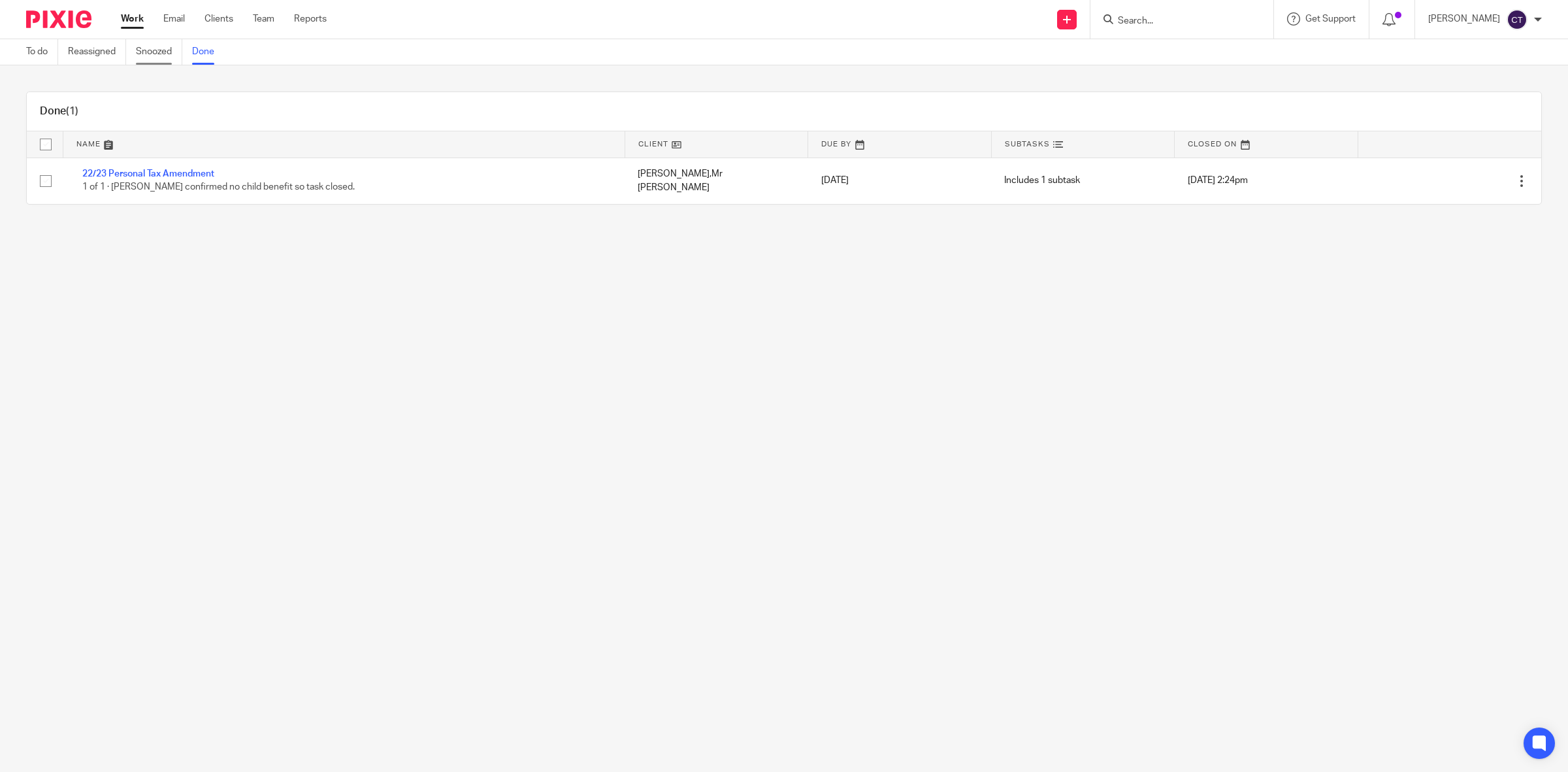
click at [164, 57] on link "Snoozed" at bounding box center [159, 52] width 46 height 26
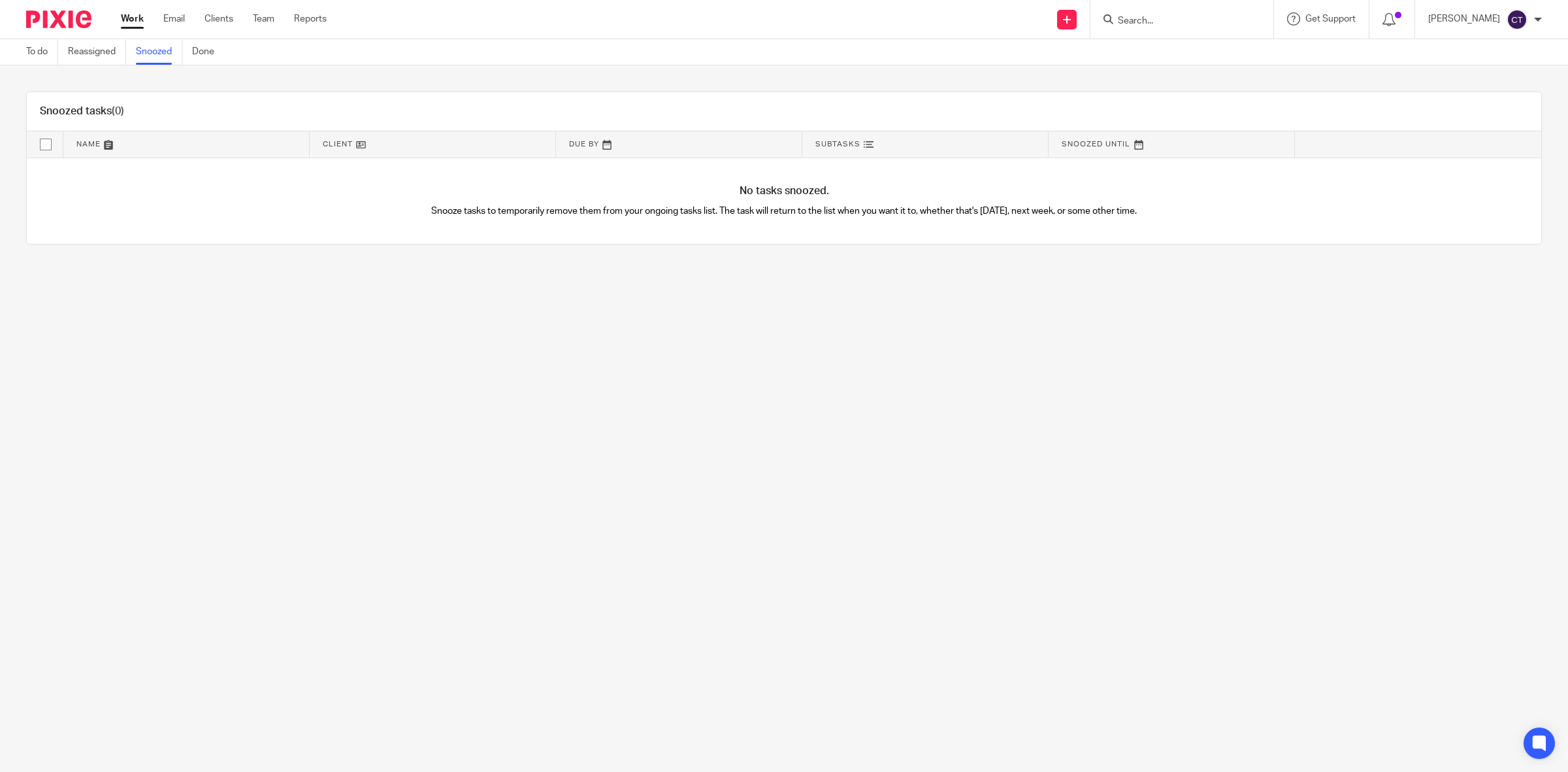
click at [102, 50] on link "Reassigned" at bounding box center [97, 52] width 59 height 26
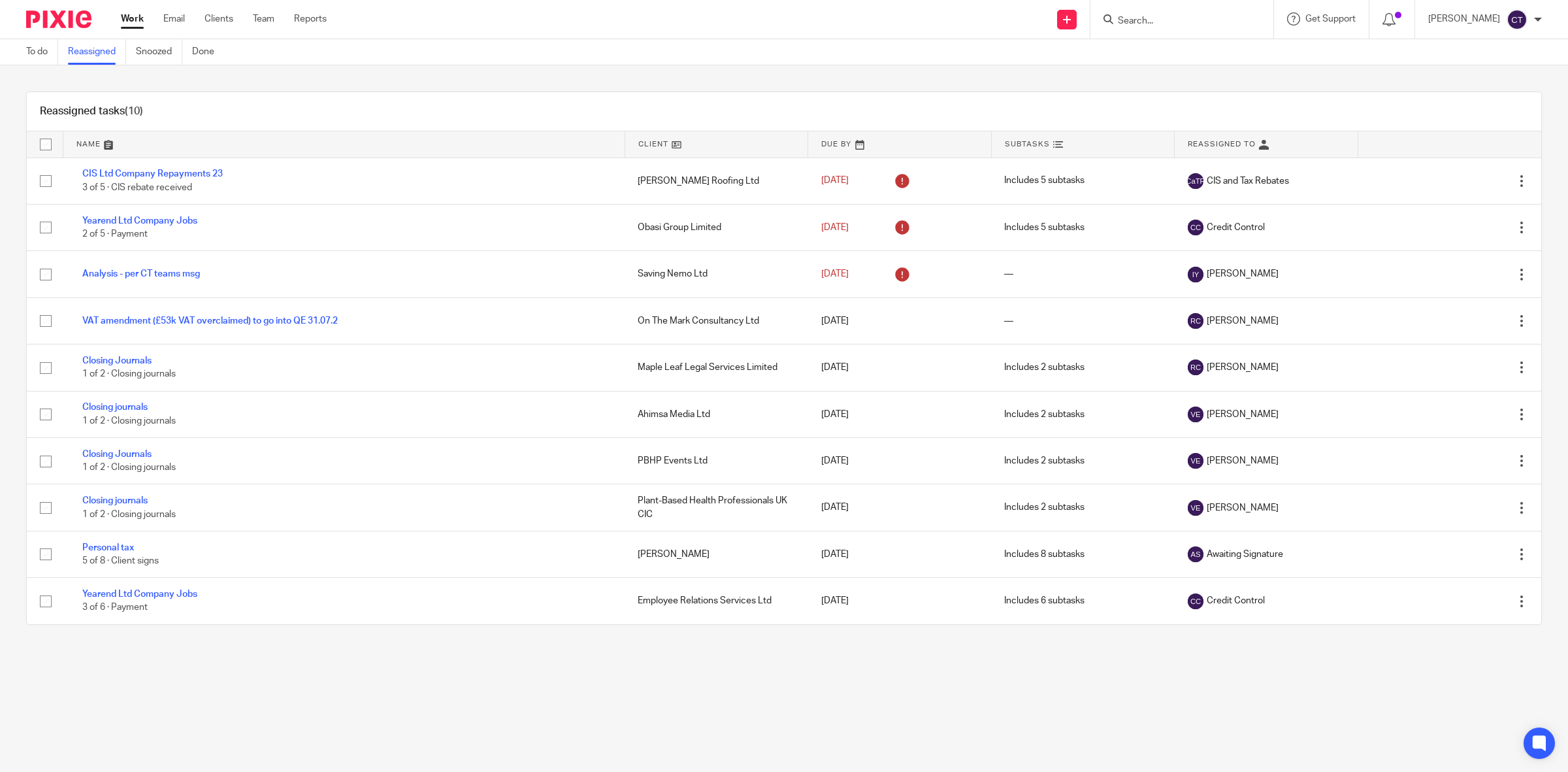
click at [42, 46] on link "To do" at bounding box center [41, 52] width 32 height 26
